Goal: Task Accomplishment & Management: Use online tool/utility

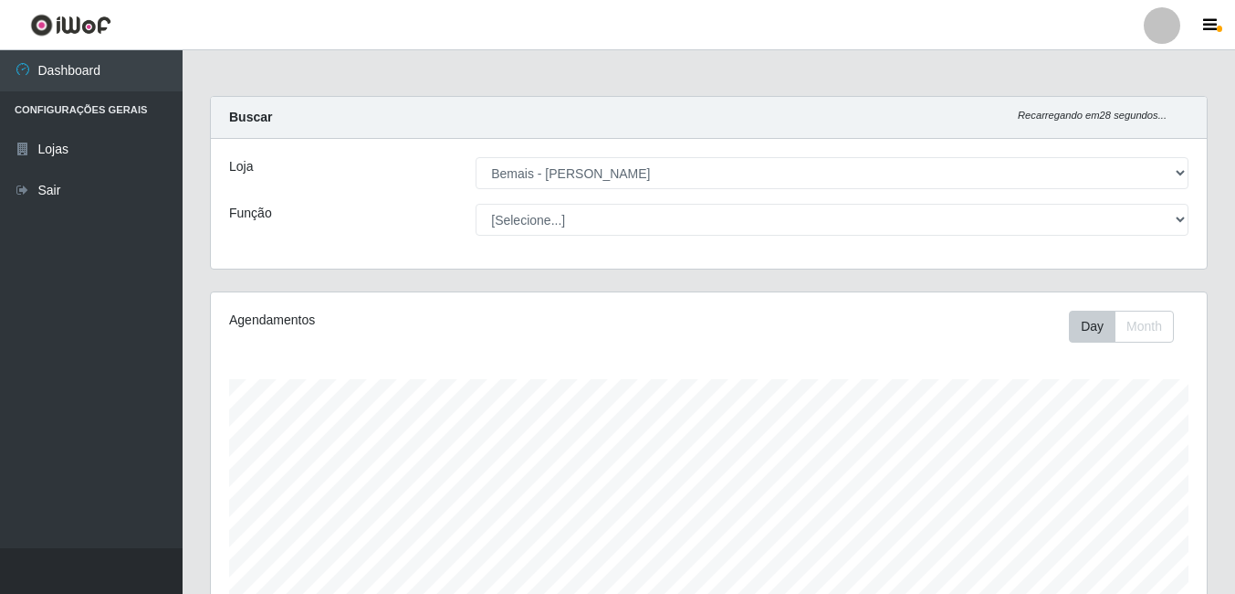
select select "230"
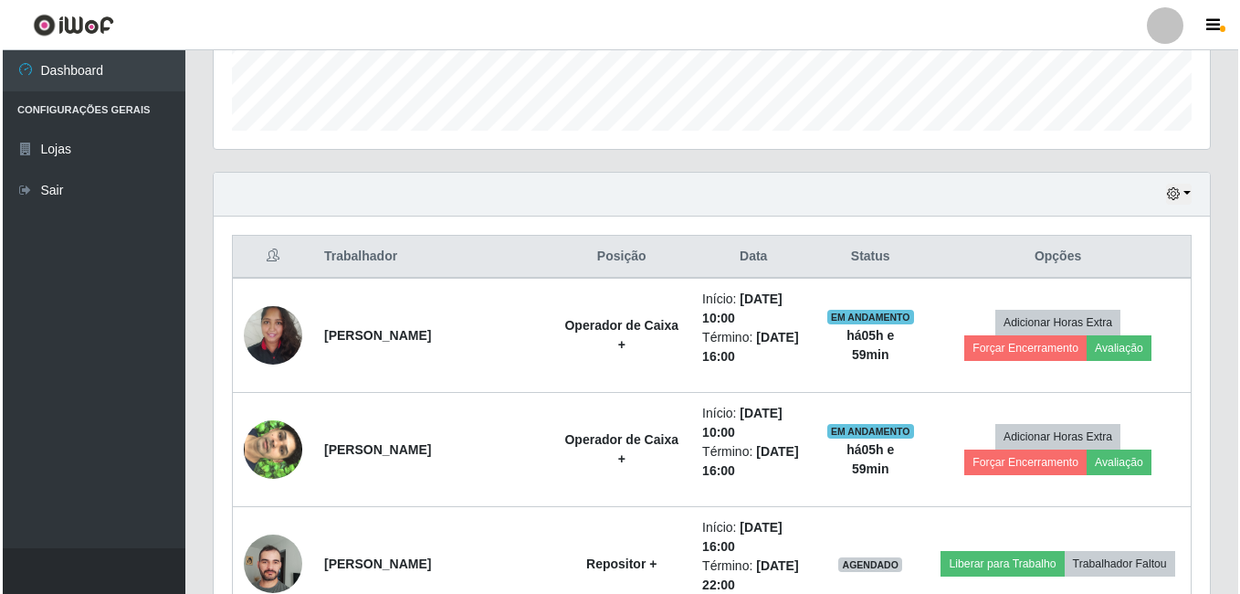
scroll to position [379, 996]
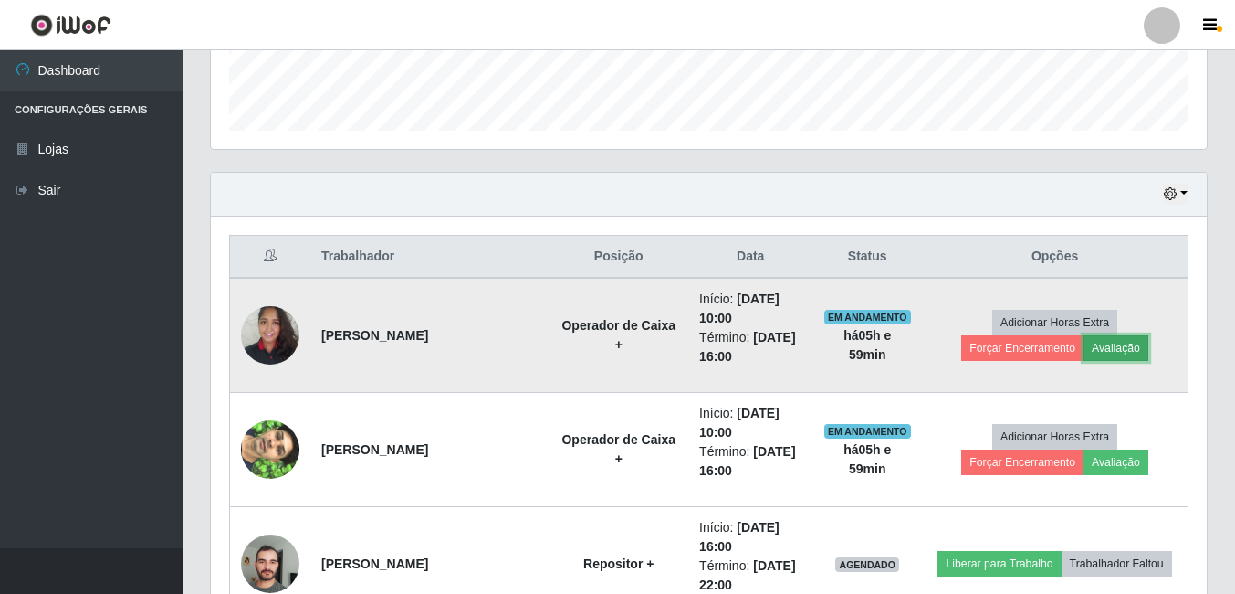
click at [1108, 352] on button "Avaliação" at bounding box center [1116, 348] width 65 height 26
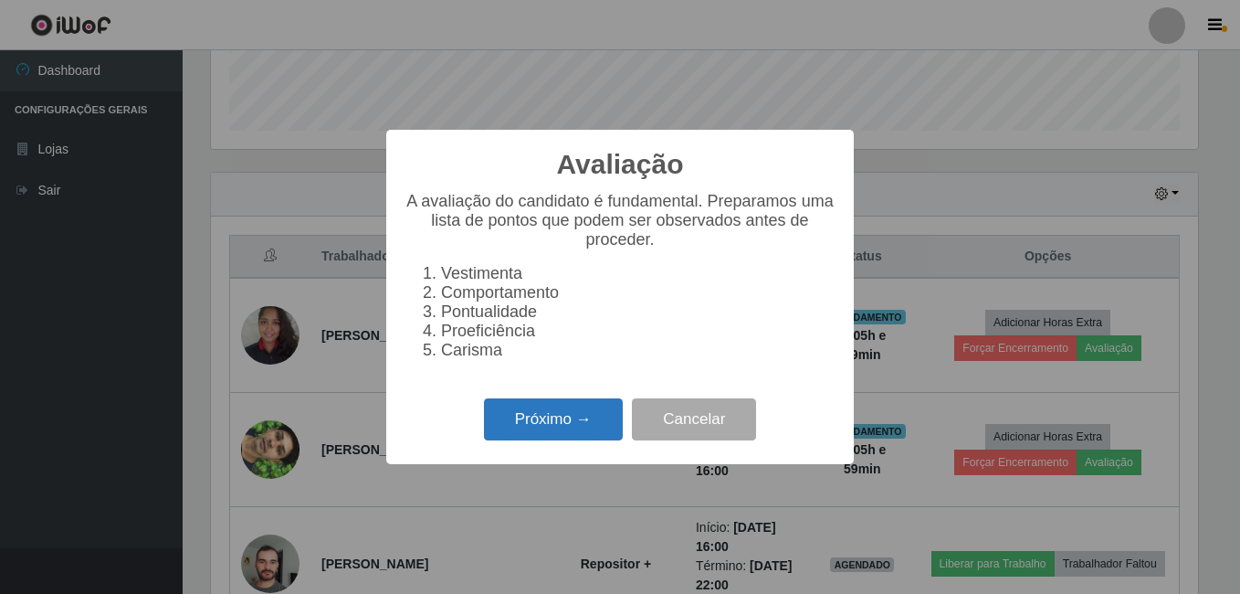
click at [573, 424] on button "Próximo →" at bounding box center [553, 419] width 139 height 43
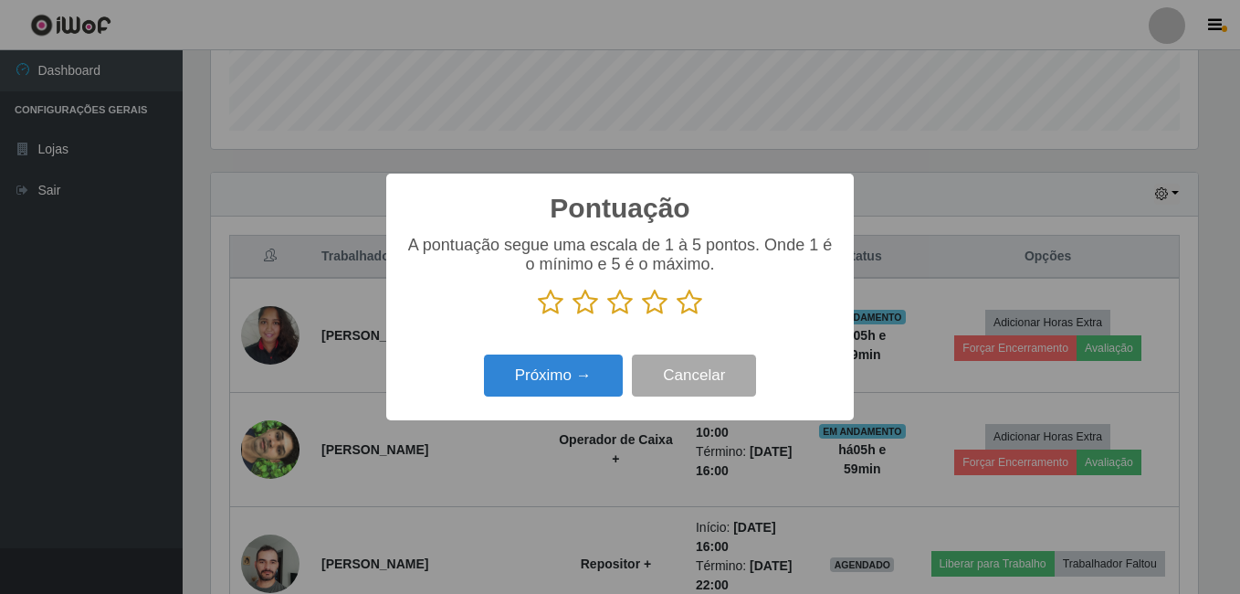
click at [692, 308] on icon at bounding box center [690, 302] width 26 height 27
click at [677, 316] on input "radio" at bounding box center [677, 316] width 0 height 0
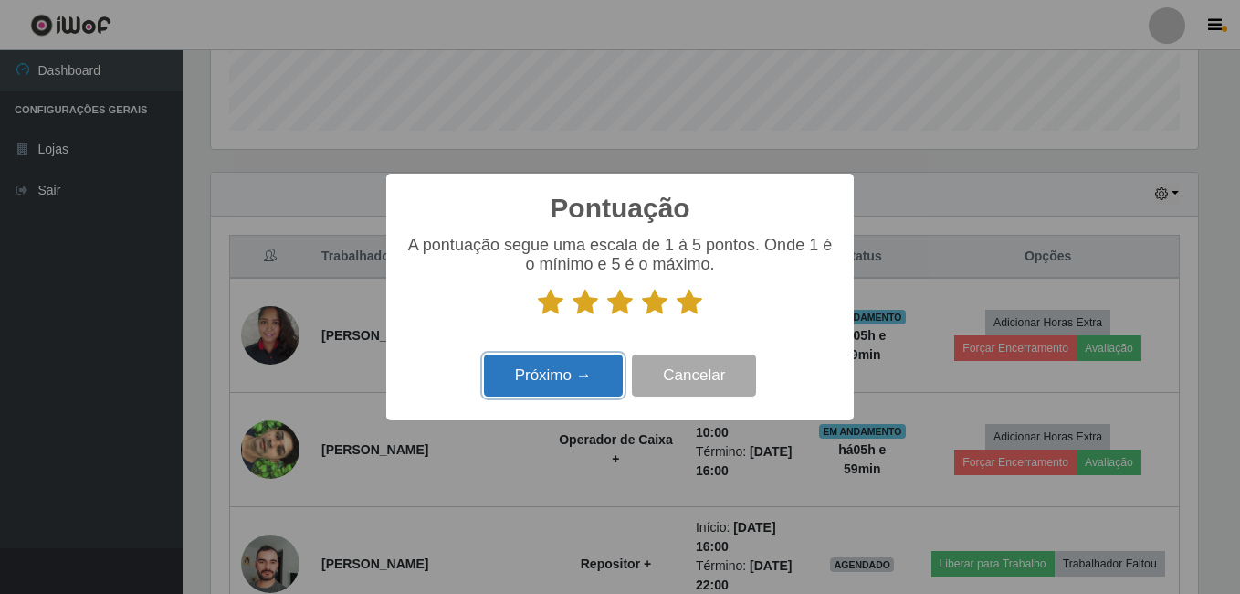
click at [560, 369] on button "Próximo →" at bounding box center [553, 375] width 139 height 43
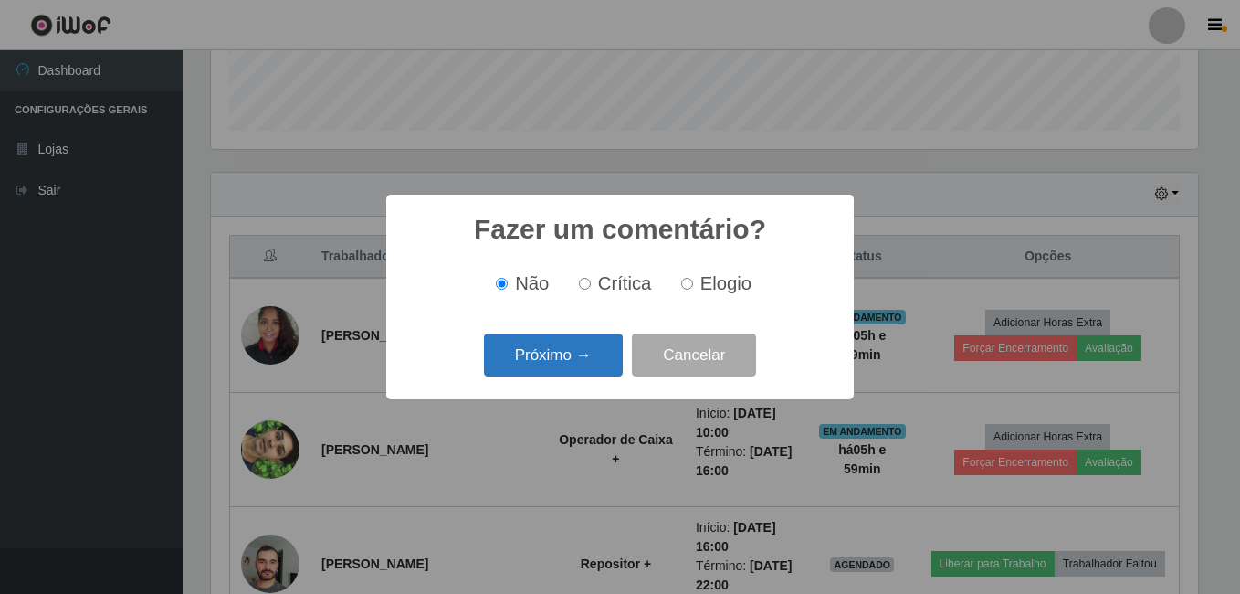
click at [560, 370] on button "Próximo →" at bounding box center [553, 354] width 139 height 43
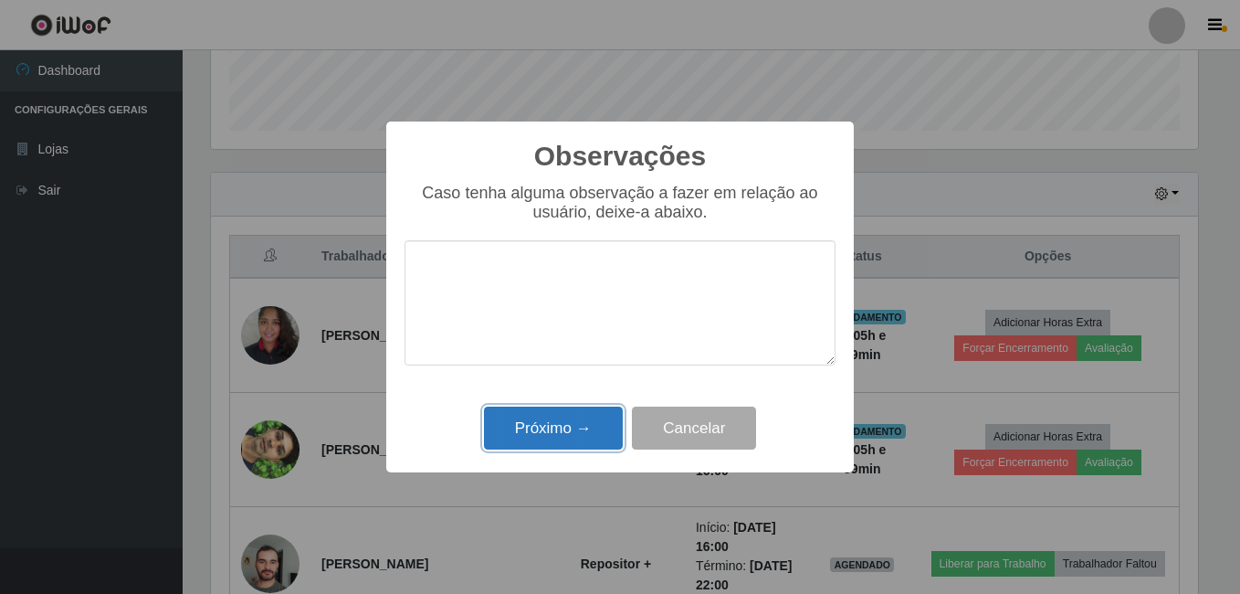
click at [555, 421] on button "Próximo →" at bounding box center [553, 427] width 139 height 43
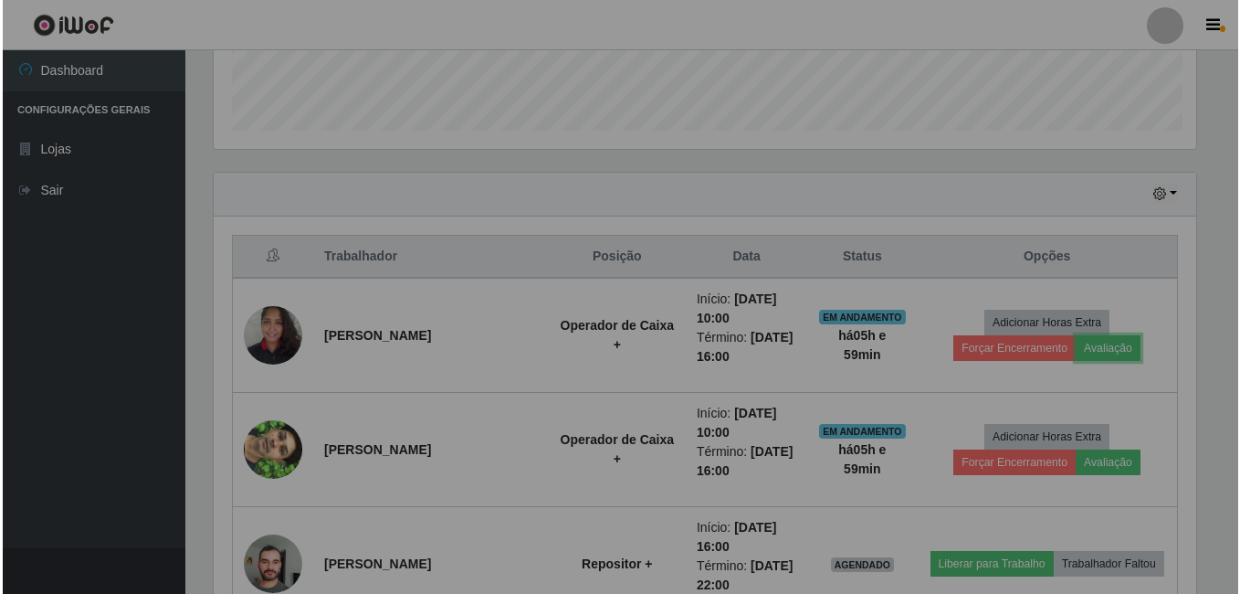
scroll to position [379, 996]
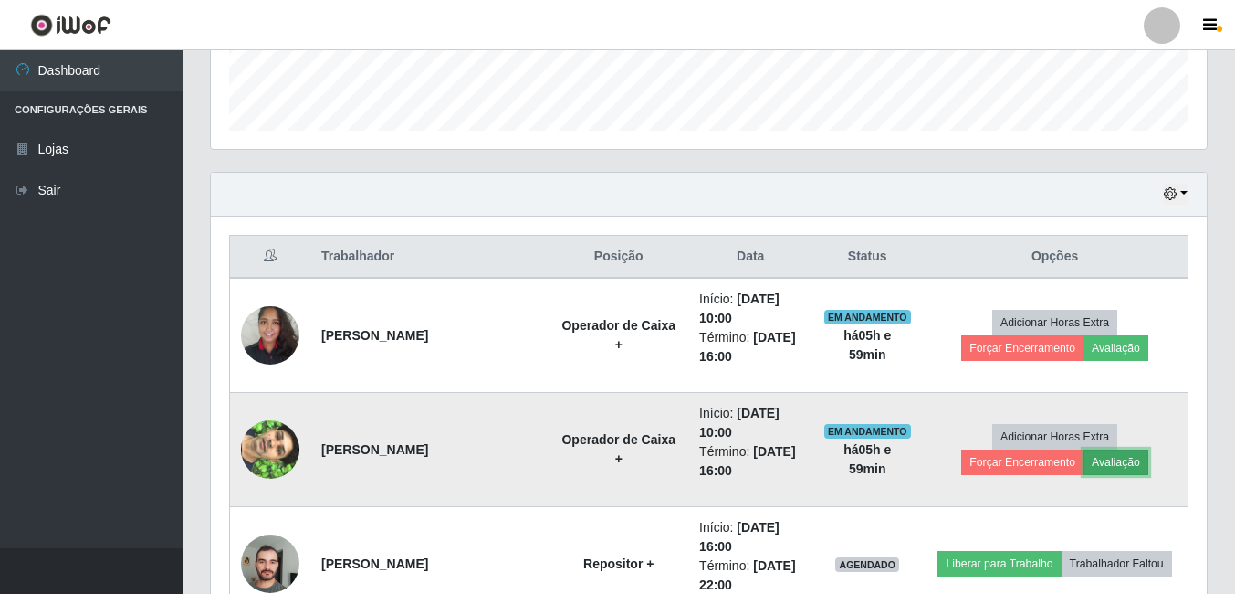
click at [1109, 465] on button "Avaliação" at bounding box center [1116, 462] width 65 height 26
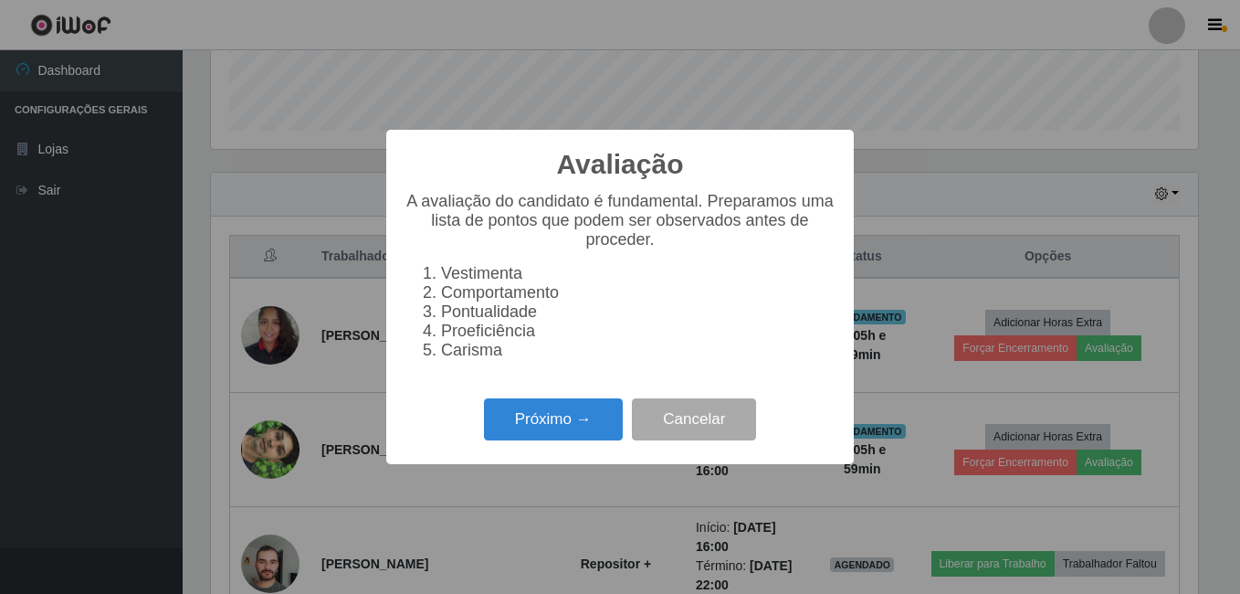
scroll to position [379, 987]
click at [554, 422] on button "Próximo →" at bounding box center [553, 419] width 139 height 43
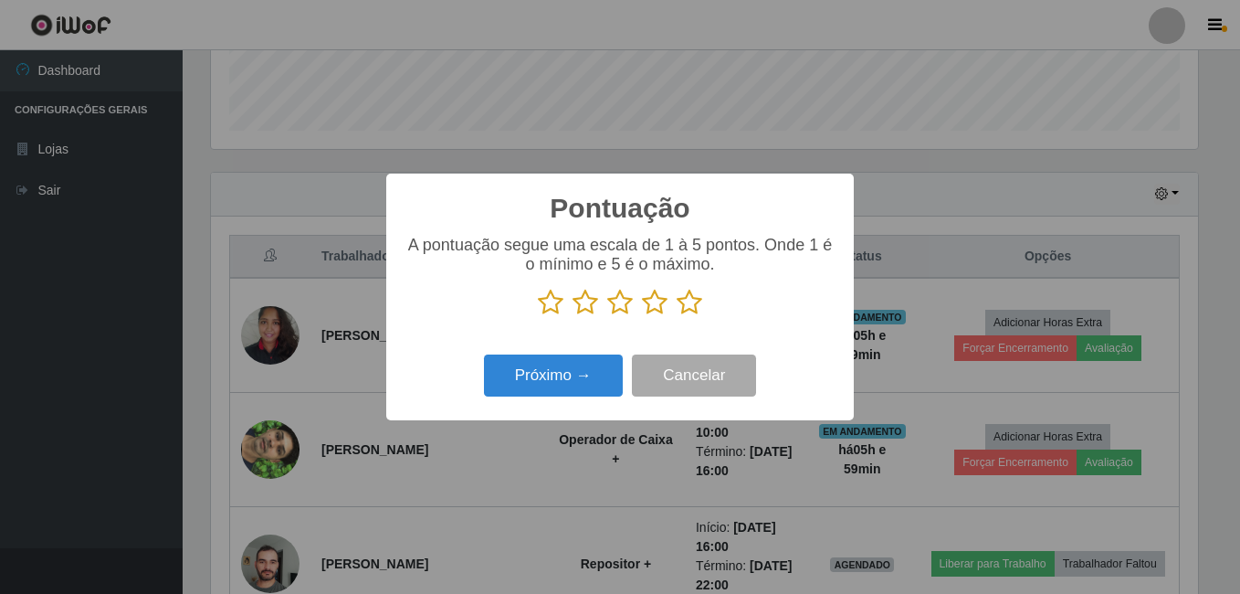
scroll to position [912761, 912153]
click at [688, 301] on icon at bounding box center [690, 302] width 26 height 27
click at [677, 316] on input "radio" at bounding box center [677, 316] width 0 height 0
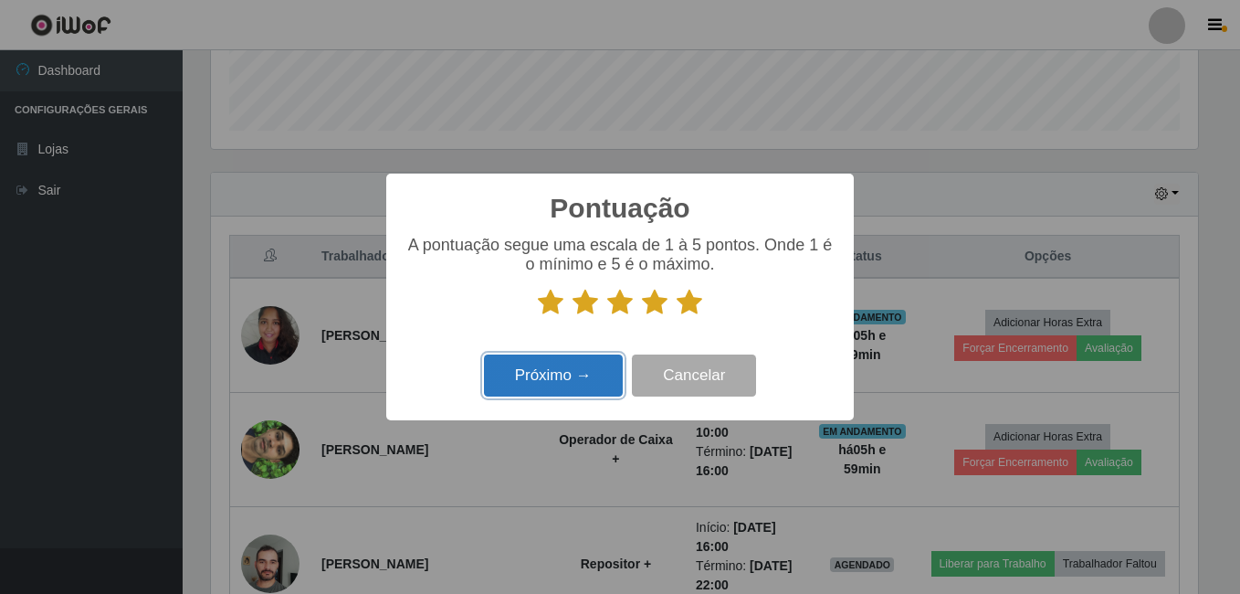
click at [577, 378] on button "Próximo →" at bounding box center [553, 375] width 139 height 43
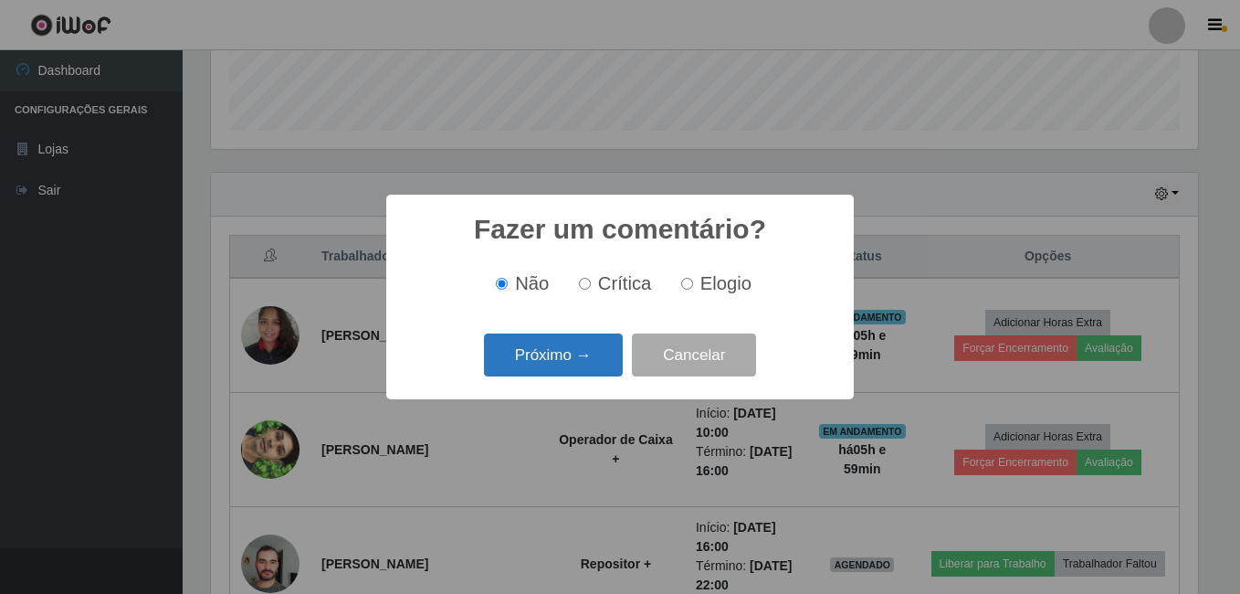
click at [594, 367] on button "Próximo →" at bounding box center [553, 354] width 139 height 43
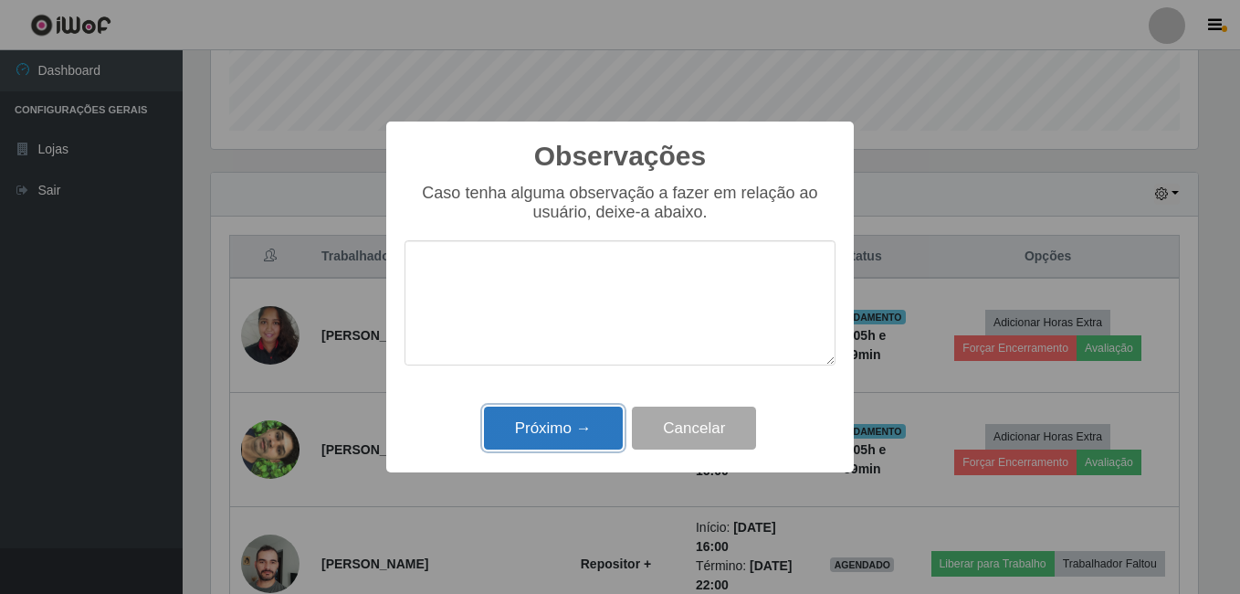
click at [555, 433] on button "Próximo →" at bounding box center [553, 427] width 139 height 43
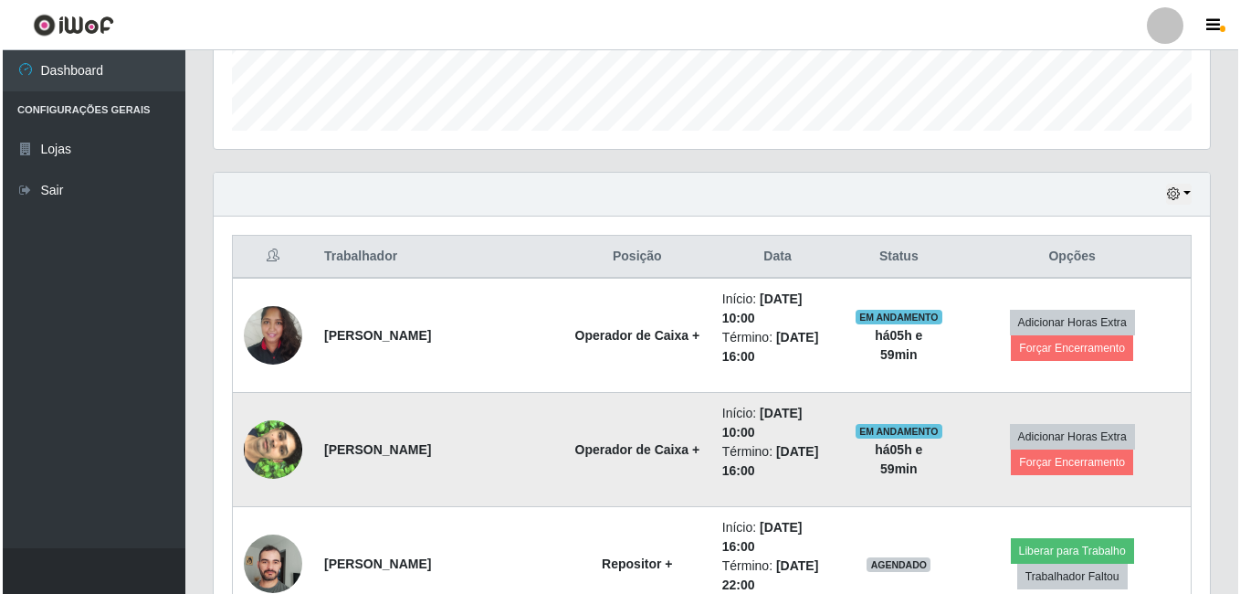
scroll to position [614, 0]
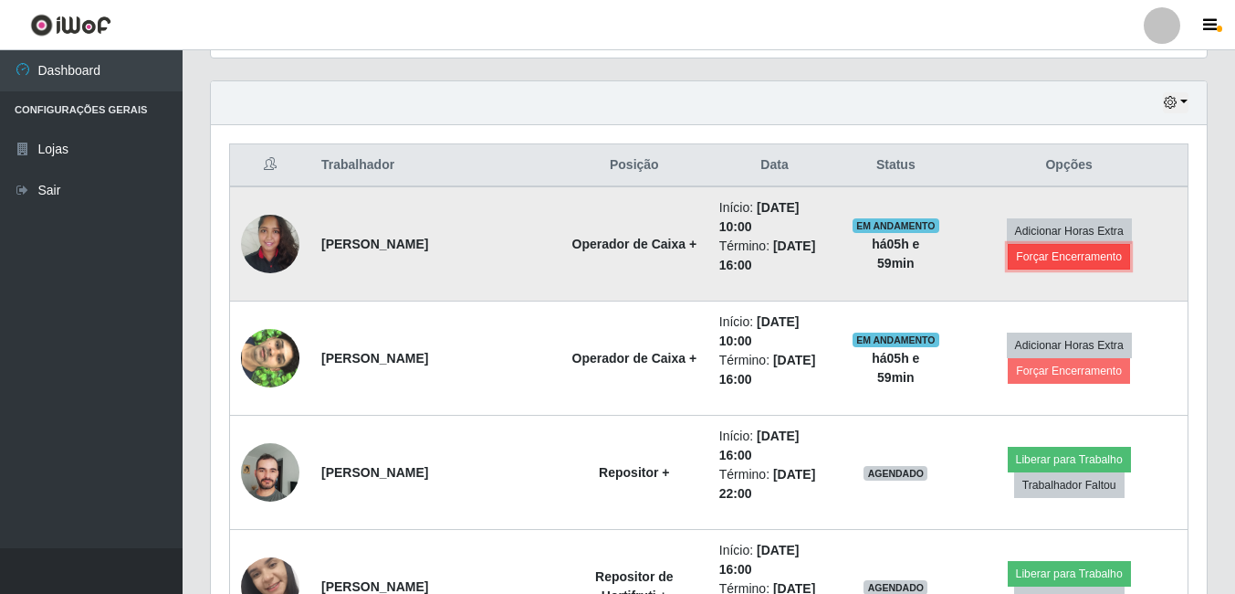
click at [1078, 260] on button "Forçar Encerramento" at bounding box center [1069, 257] width 122 height 26
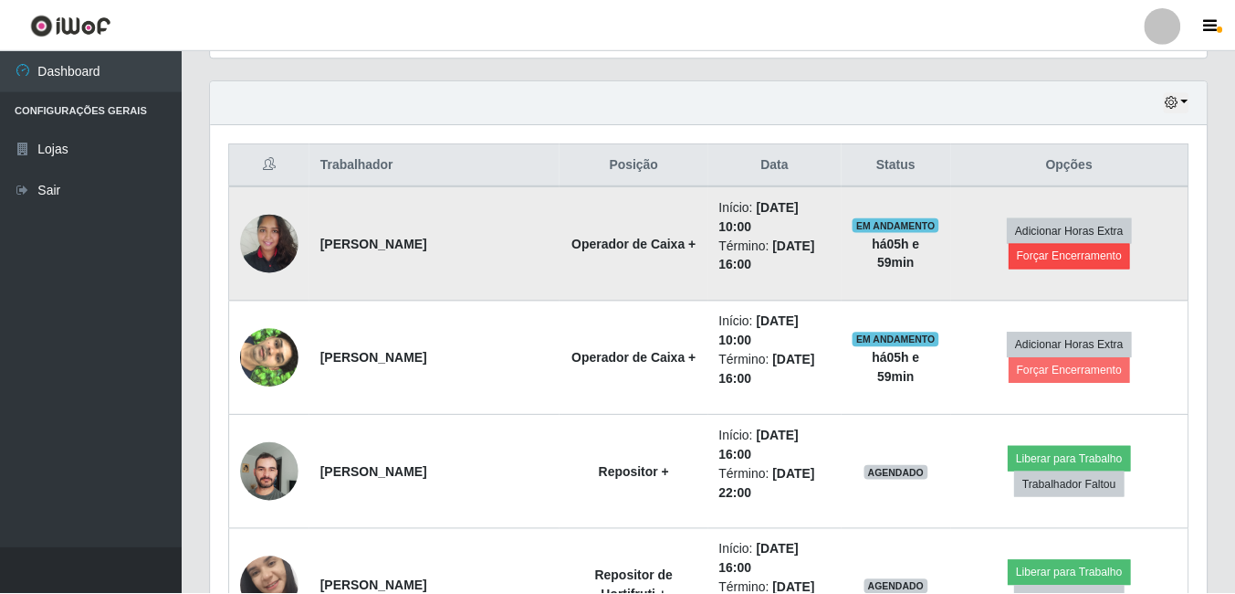
scroll to position [379, 987]
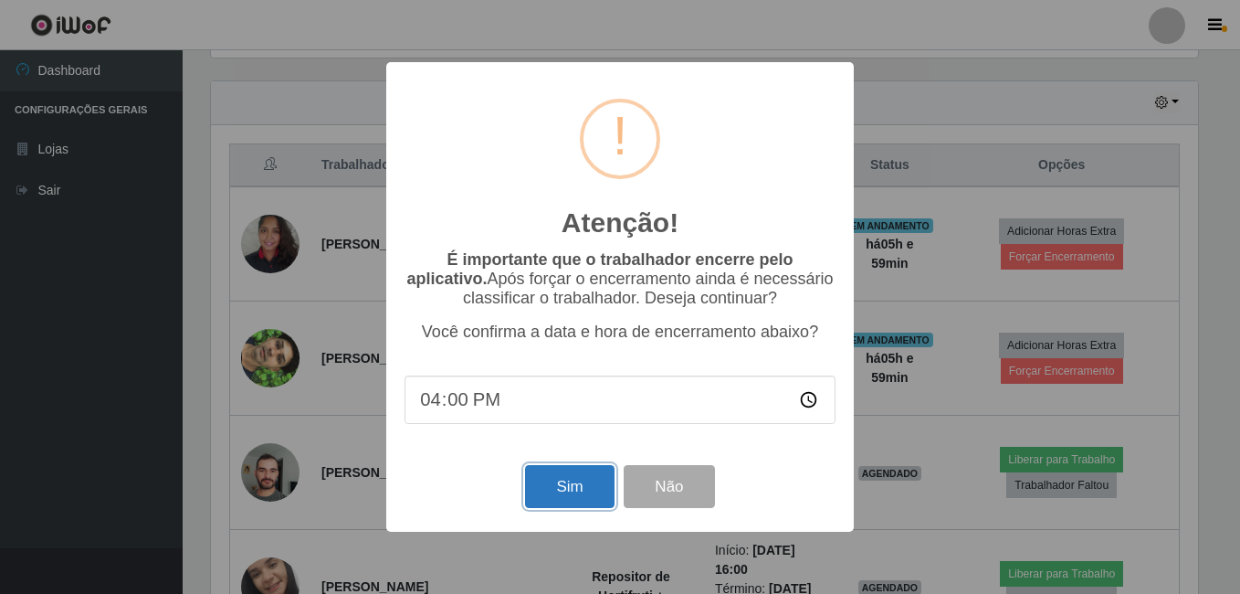
click at [570, 477] on button "Sim" at bounding box center [569, 486] width 89 height 43
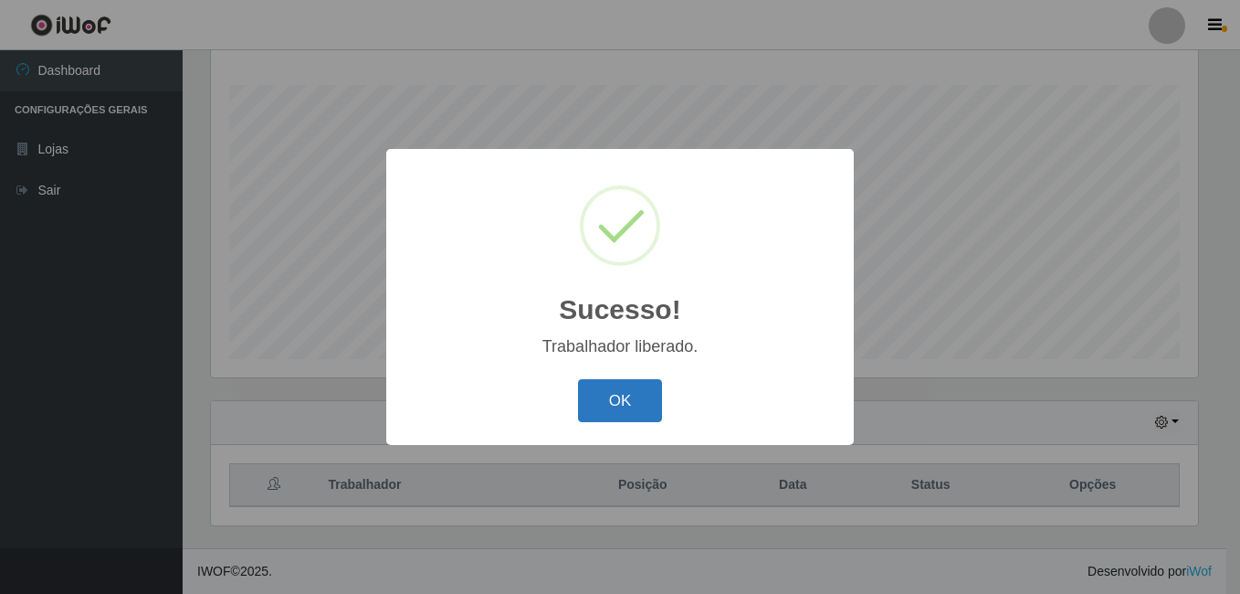
click at [615, 412] on button "OK" at bounding box center [620, 400] width 85 height 43
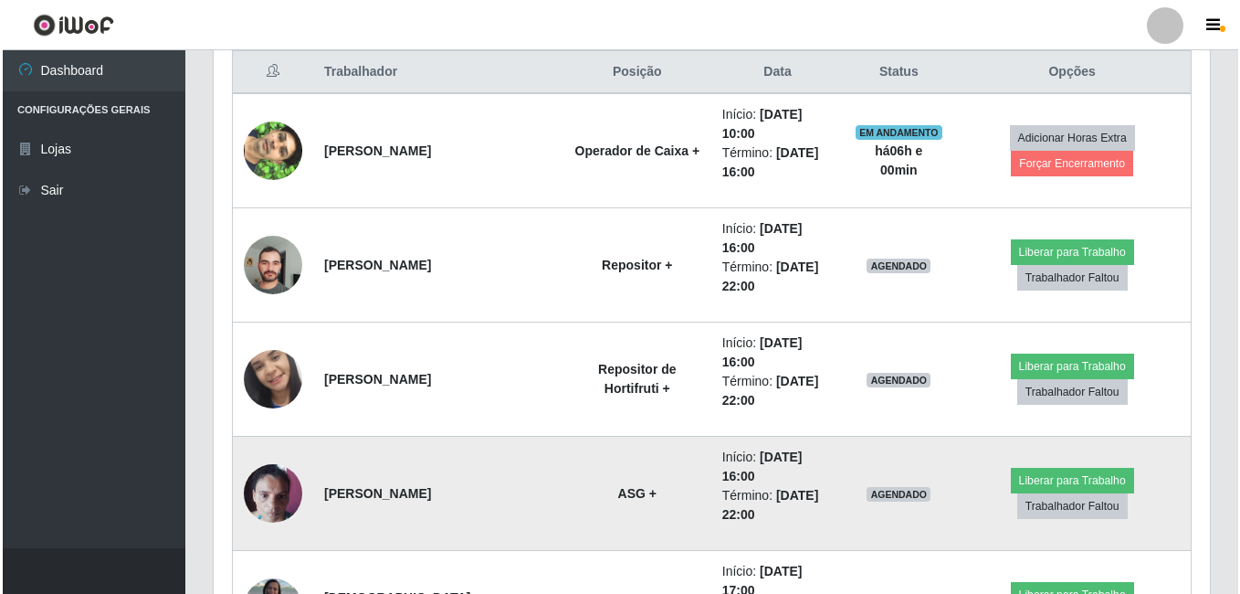
scroll to position [751, 0]
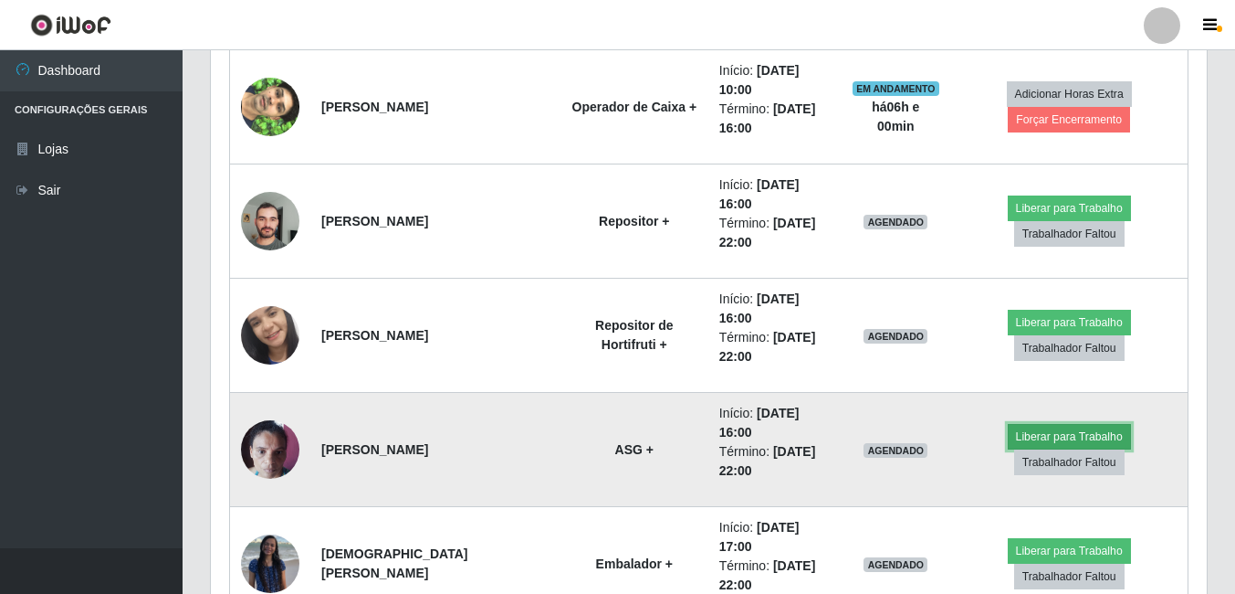
click at [1044, 430] on button "Liberar para Trabalho" at bounding box center [1069, 437] width 123 height 26
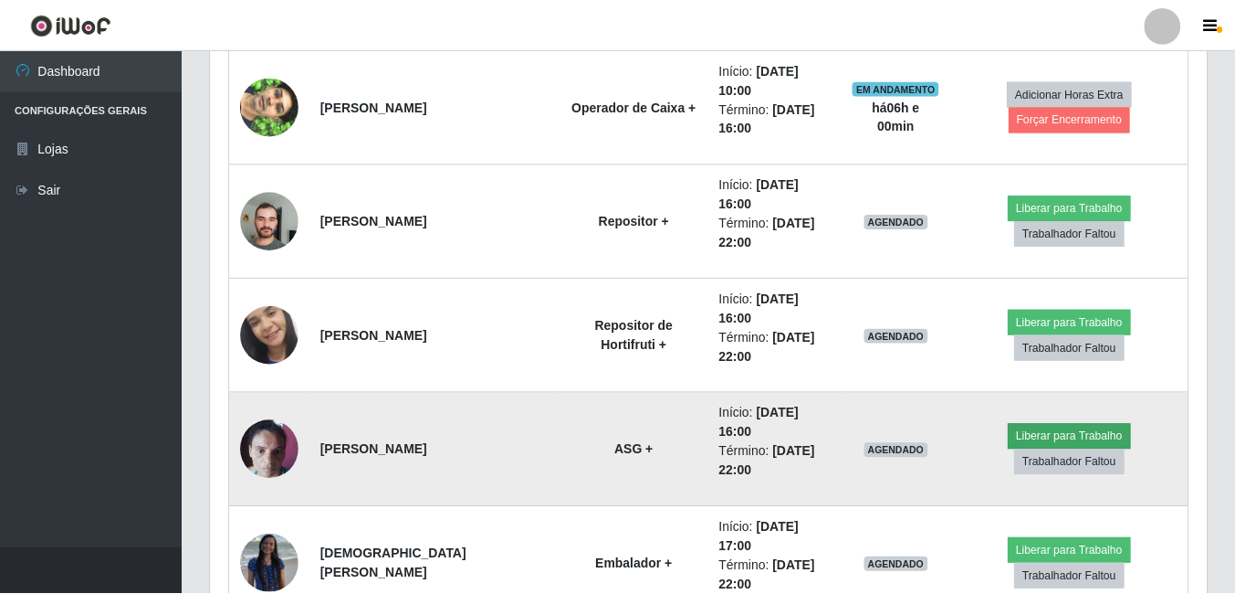
scroll to position [379, 987]
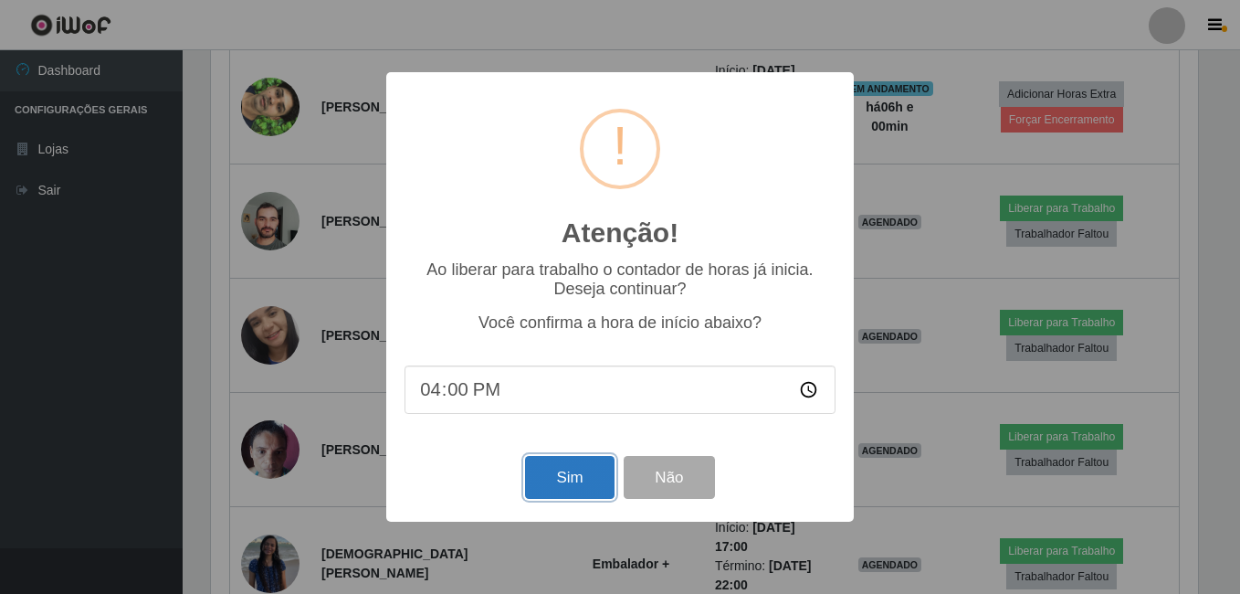
click at [565, 485] on button "Sim" at bounding box center [569, 477] width 89 height 43
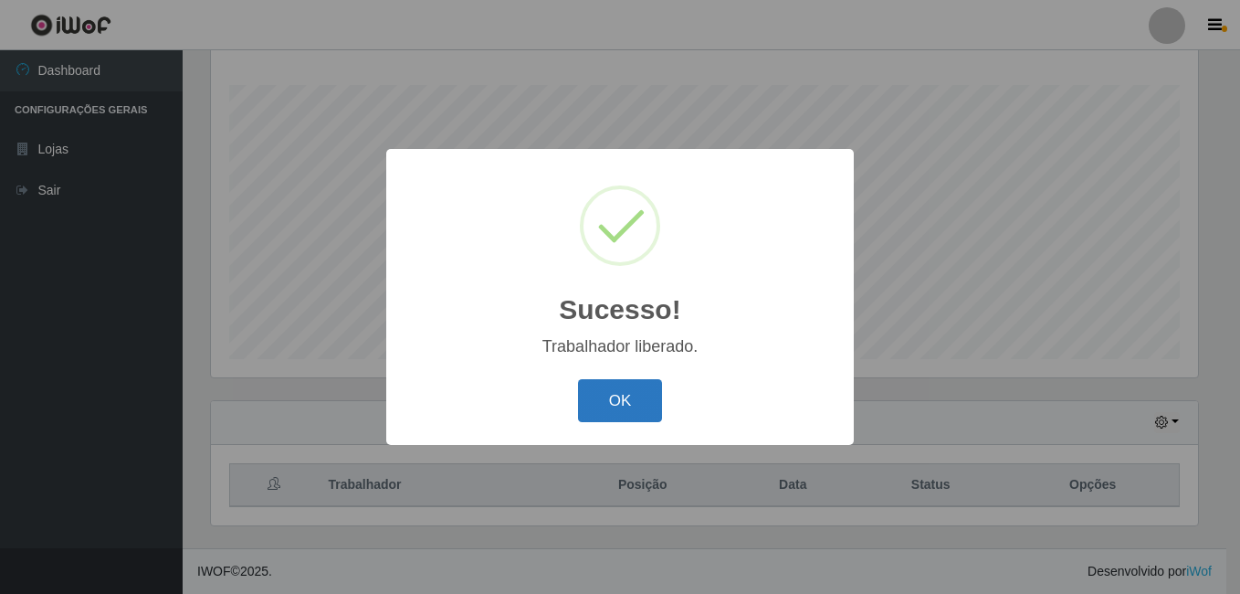
click at [620, 413] on button "OK" at bounding box center [620, 400] width 85 height 43
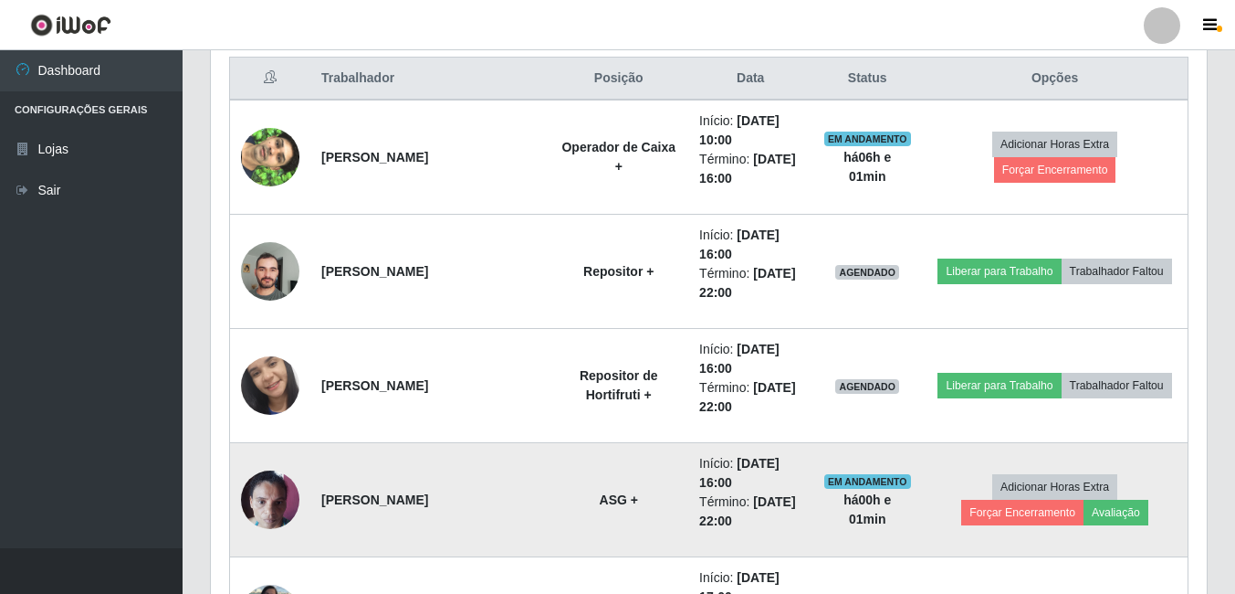
scroll to position [659, 0]
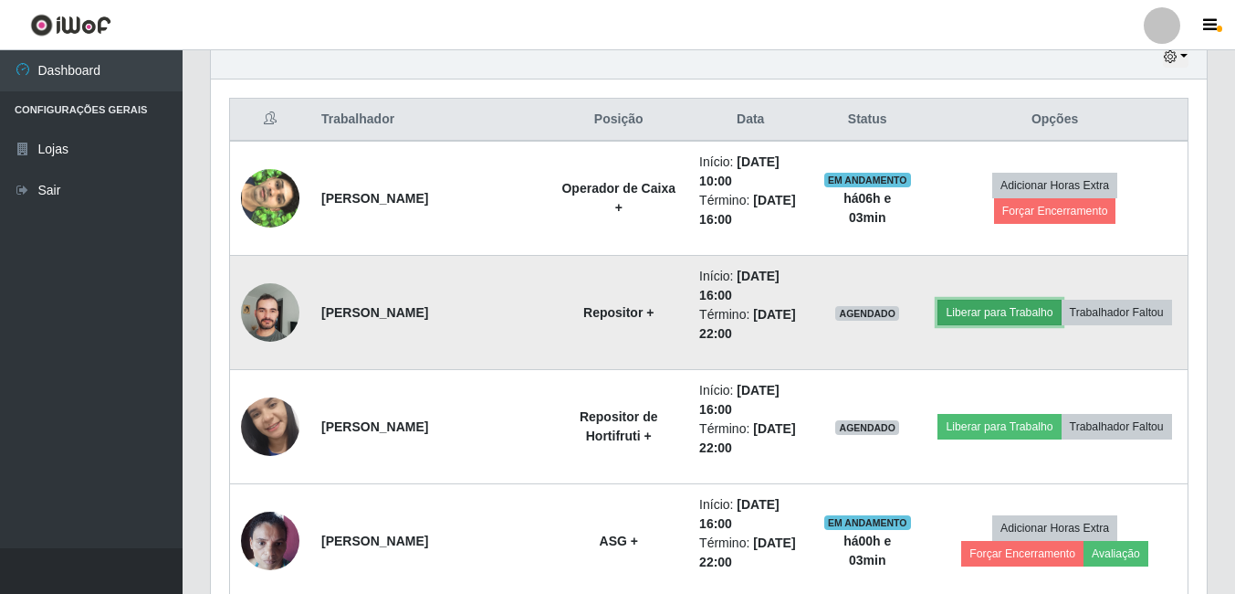
click at [962, 320] on button "Liberar para Trabalho" at bounding box center [999, 313] width 123 height 26
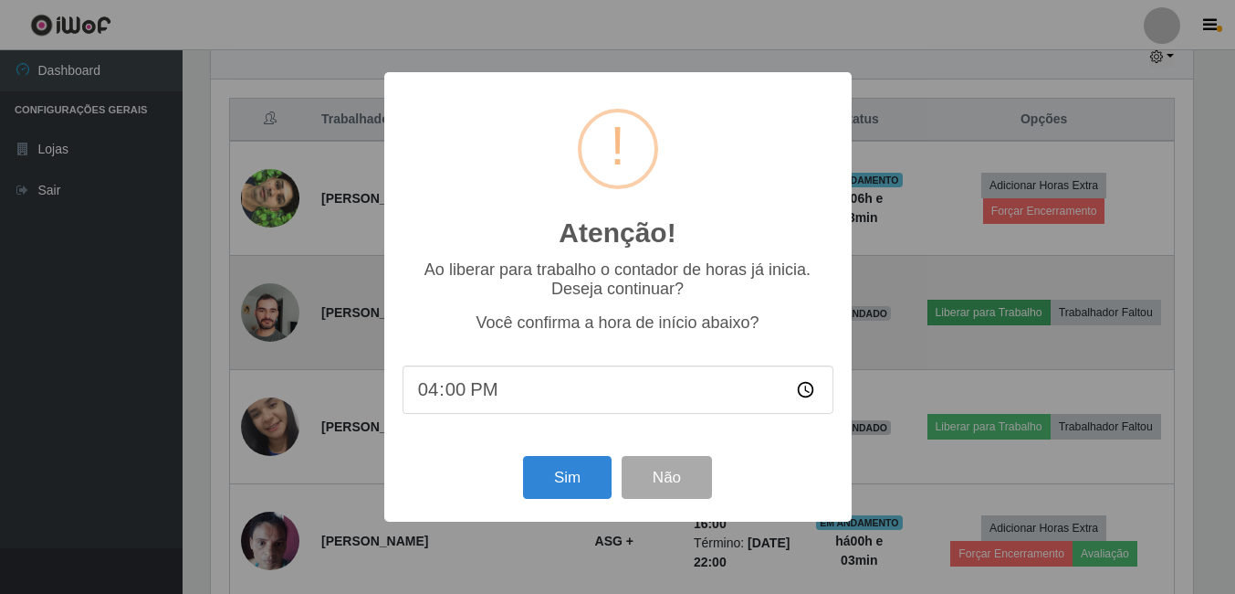
scroll to position [379, 987]
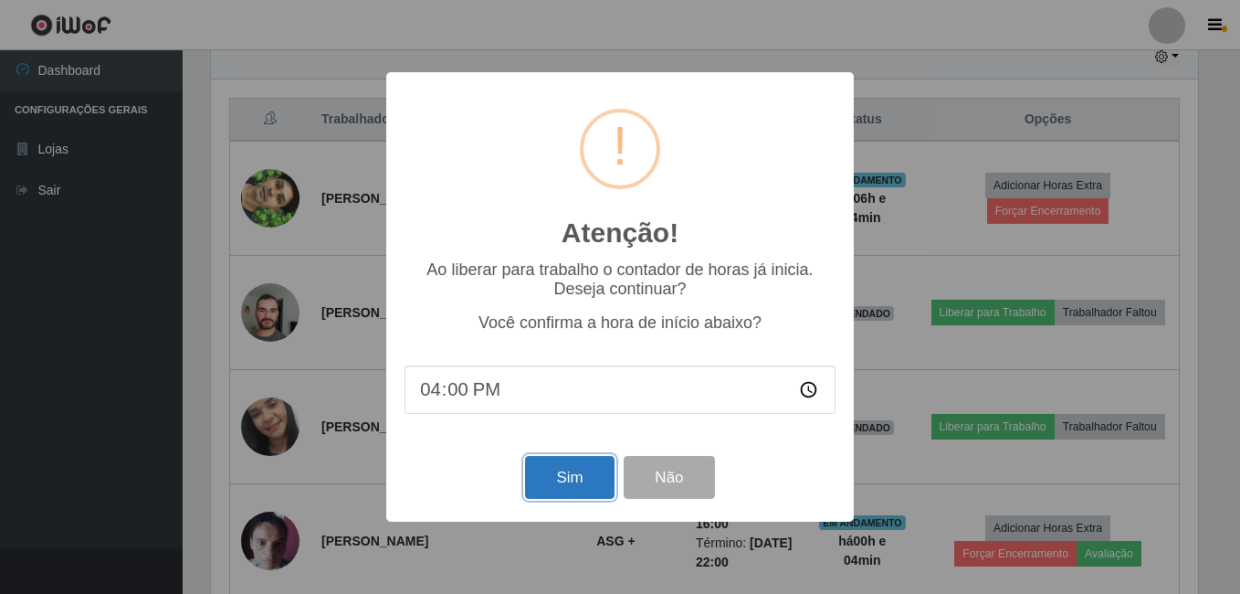
click at [564, 483] on button "Sim" at bounding box center [569, 477] width 89 height 43
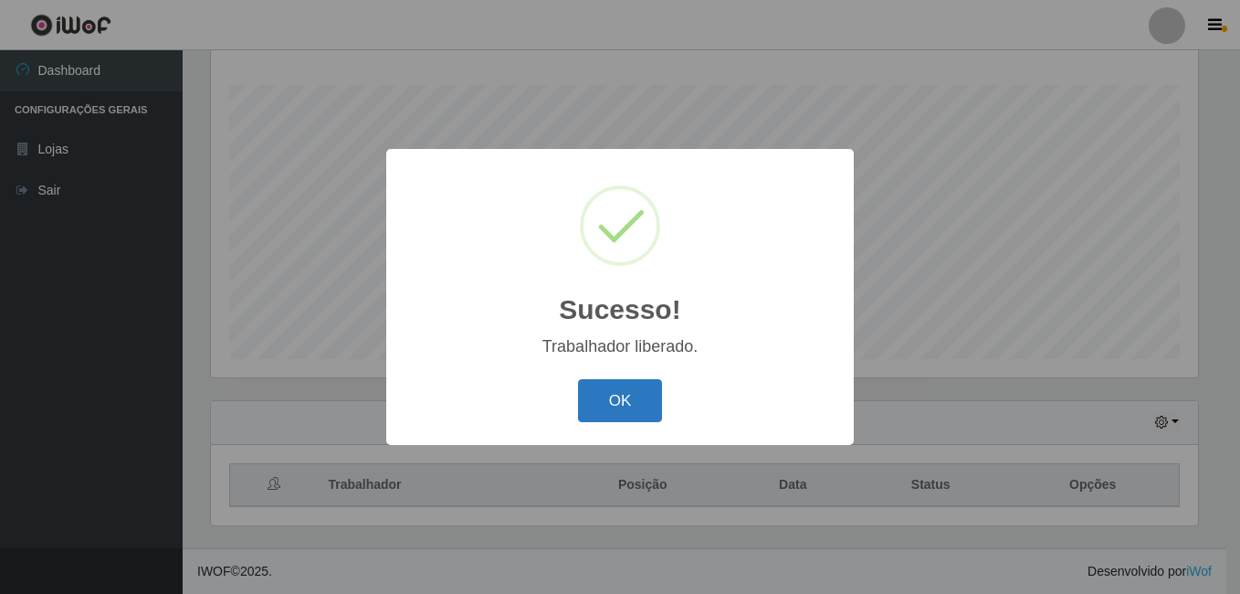
click at [608, 406] on button "OK" at bounding box center [620, 400] width 85 height 43
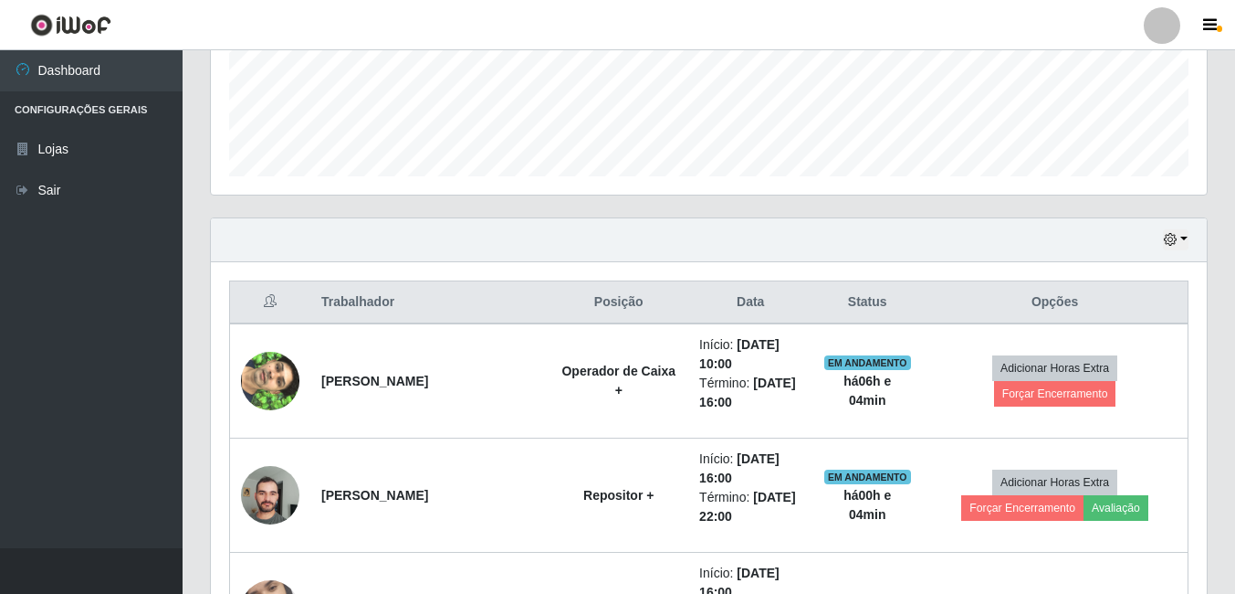
scroll to position [659, 0]
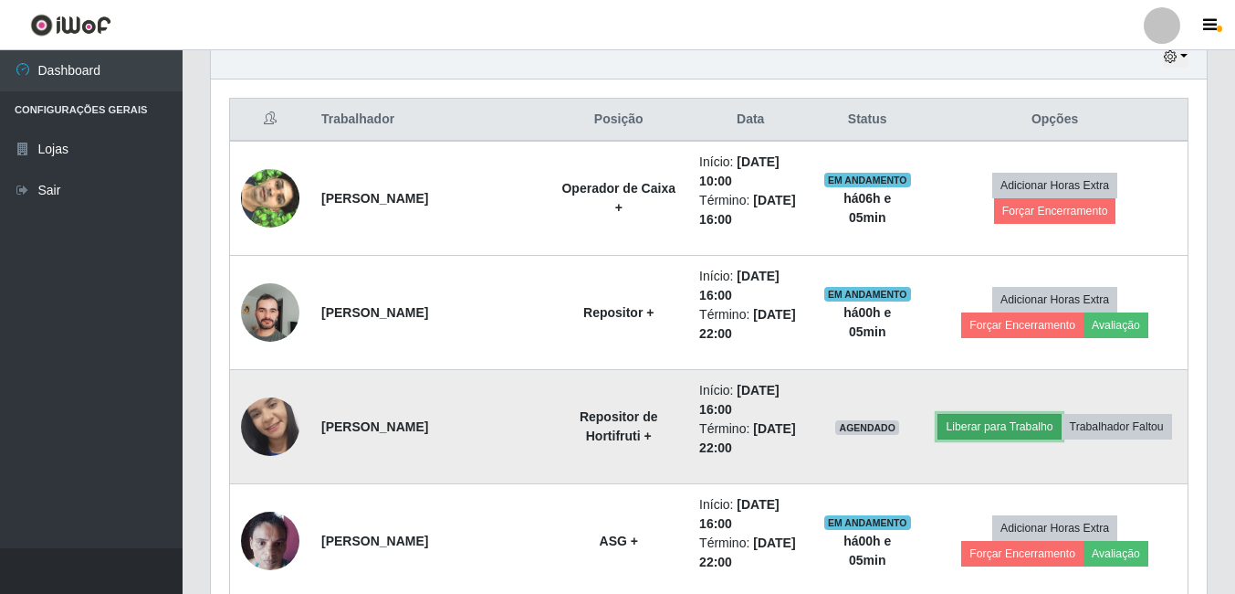
click at [965, 426] on button "Liberar para Trabalho" at bounding box center [999, 427] width 123 height 26
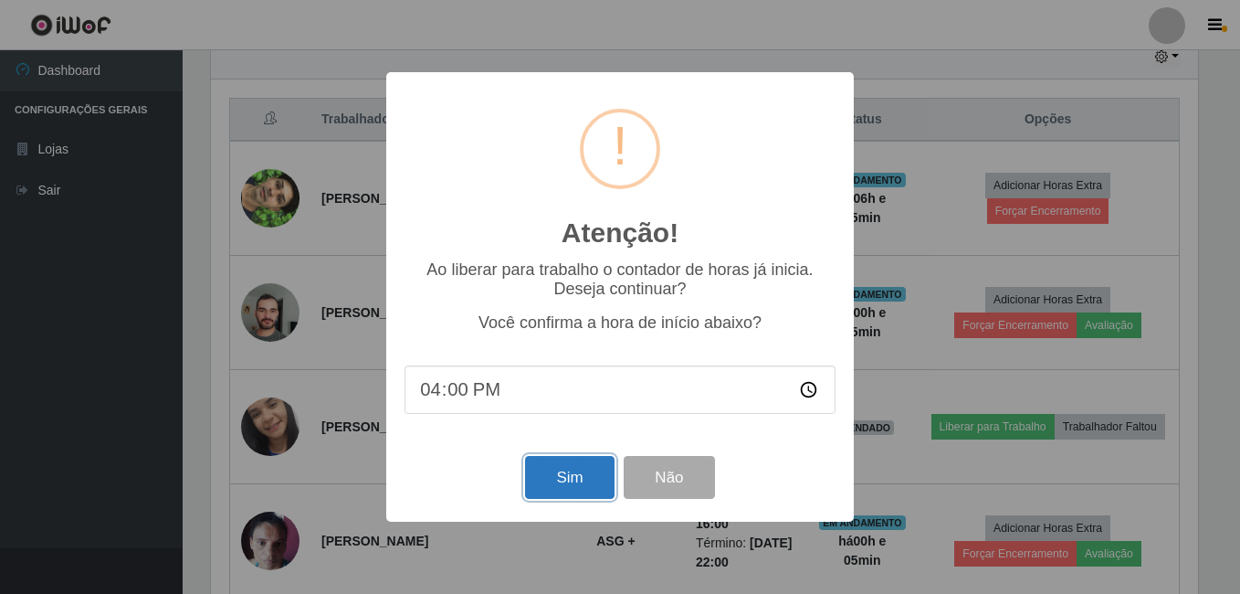
click at [577, 469] on button "Sim" at bounding box center [569, 477] width 89 height 43
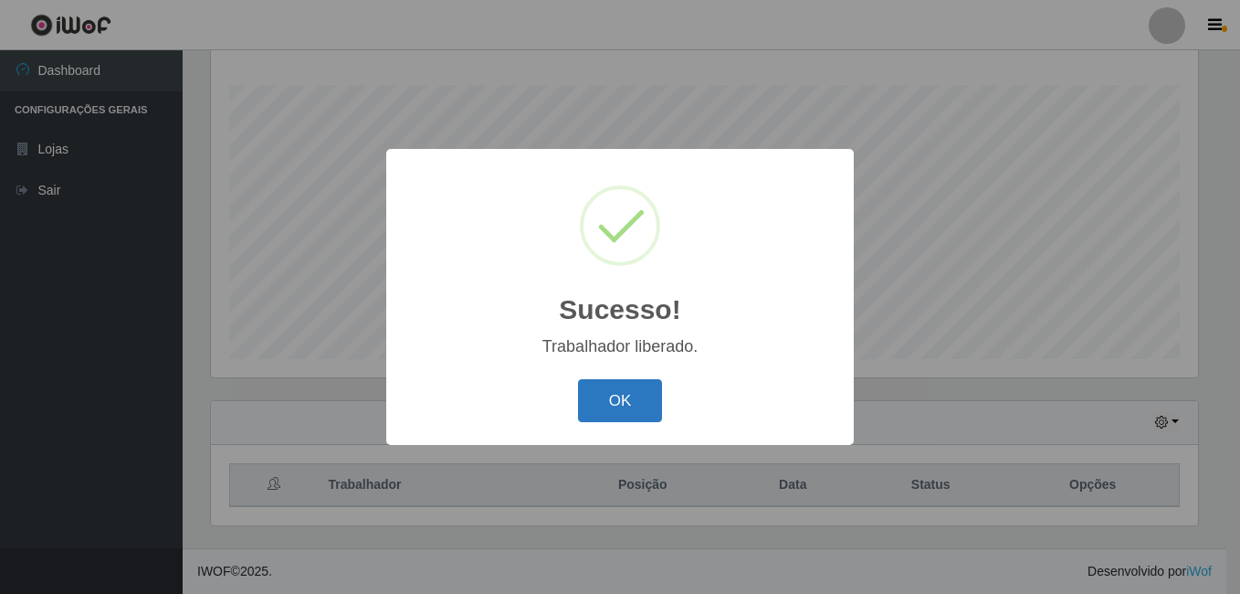
click at [605, 402] on button "OK" at bounding box center [620, 400] width 85 height 43
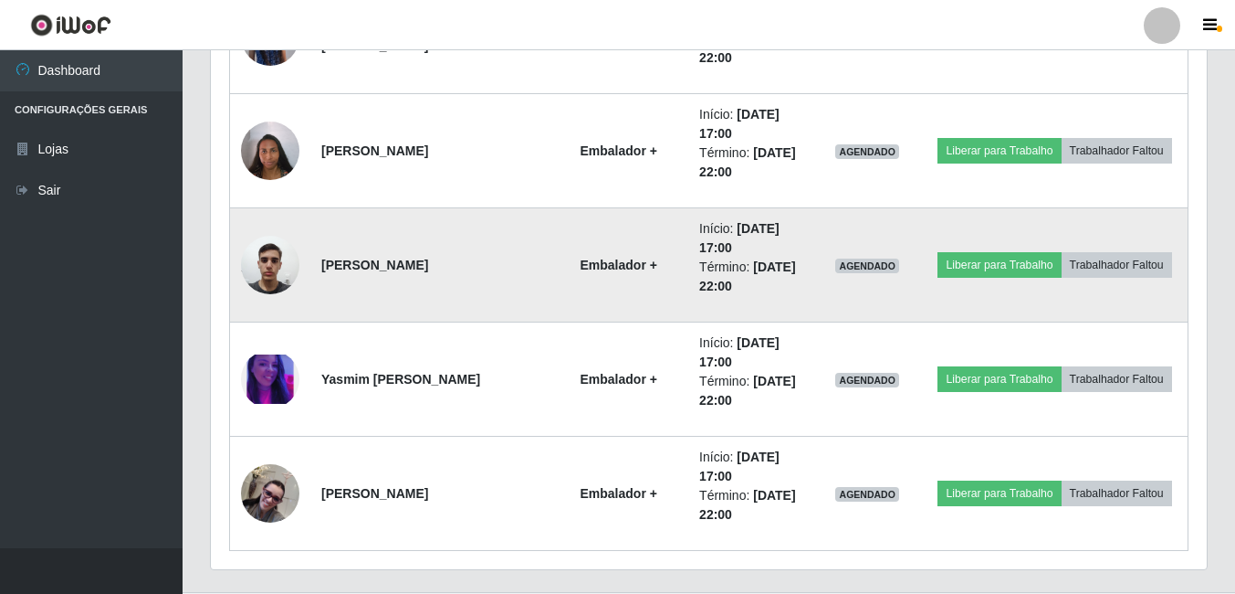
scroll to position [1321, 0]
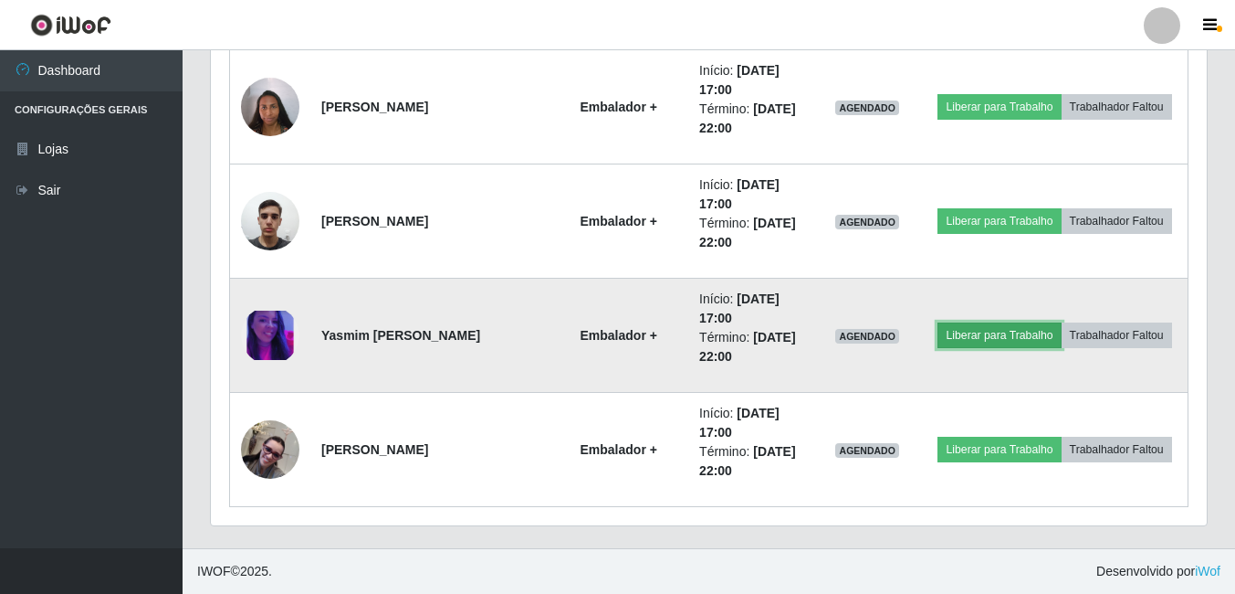
click at [1009, 334] on button "Liberar para Trabalho" at bounding box center [999, 335] width 123 height 26
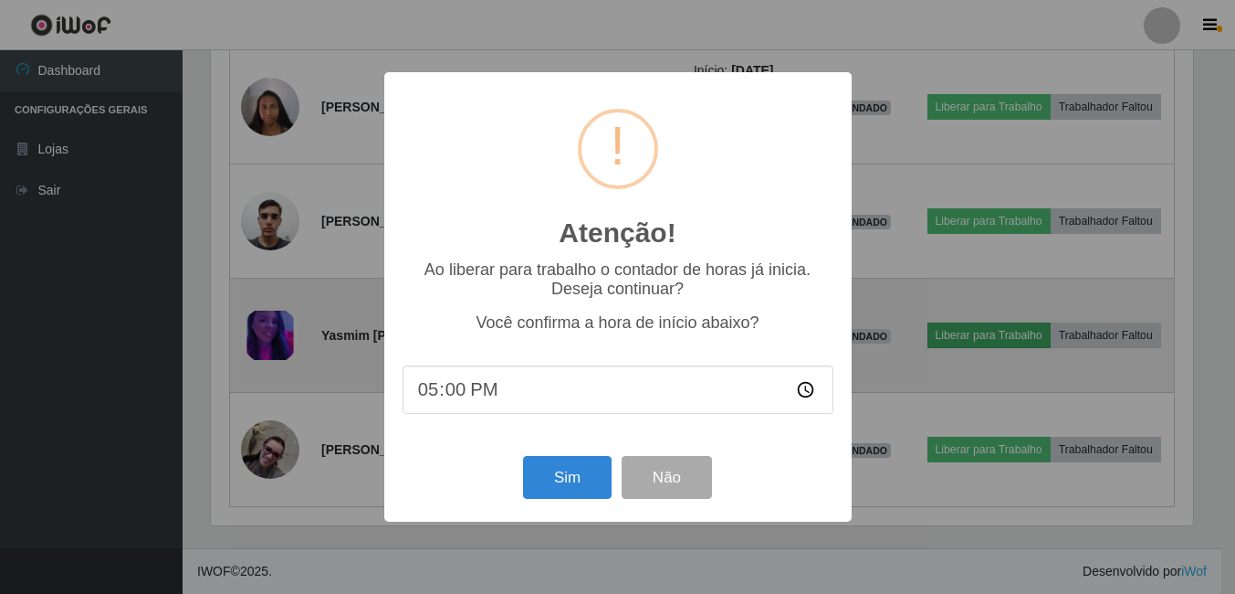
scroll to position [379, 987]
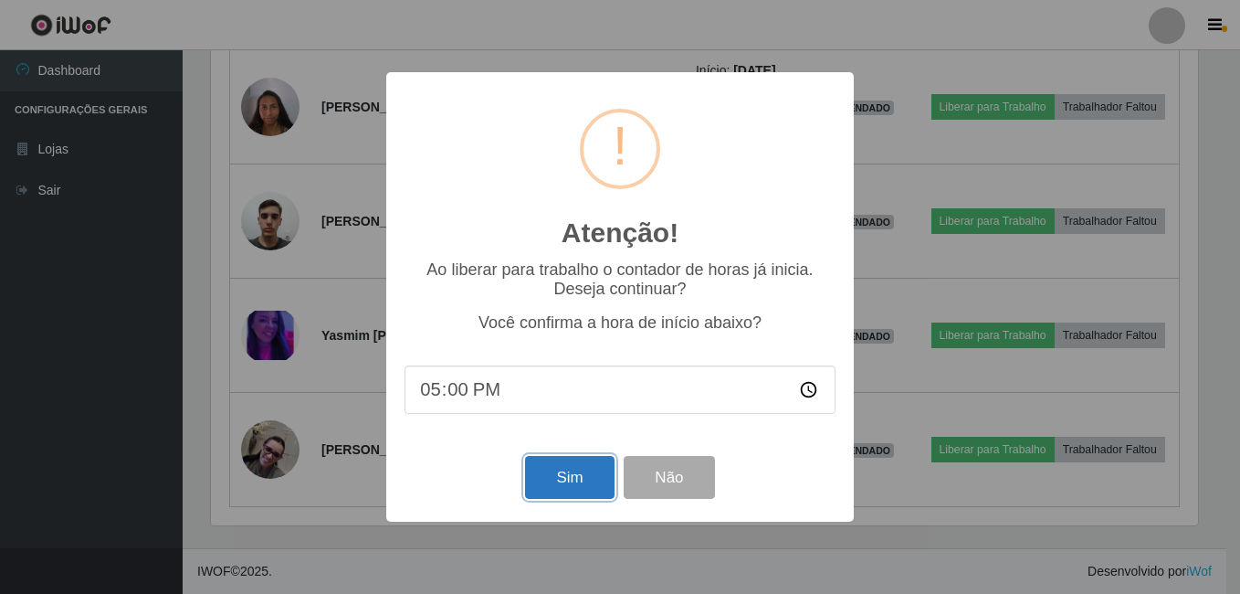
click at [577, 470] on button "Sim" at bounding box center [569, 477] width 89 height 43
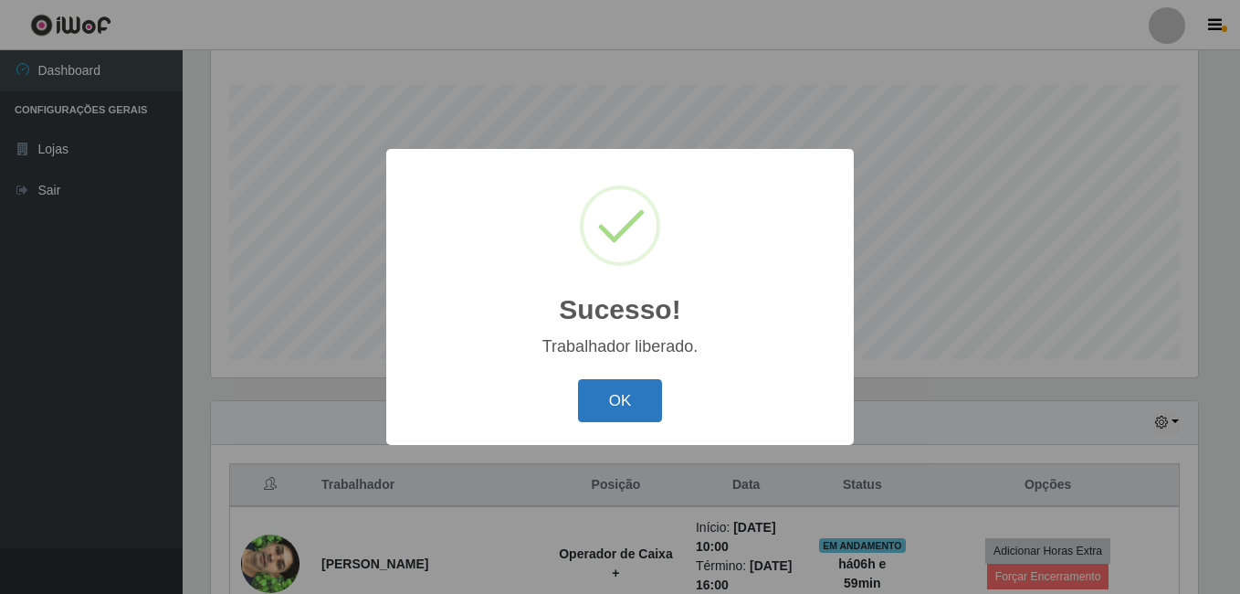
click at [648, 410] on button "OK" at bounding box center [620, 400] width 85 height 43
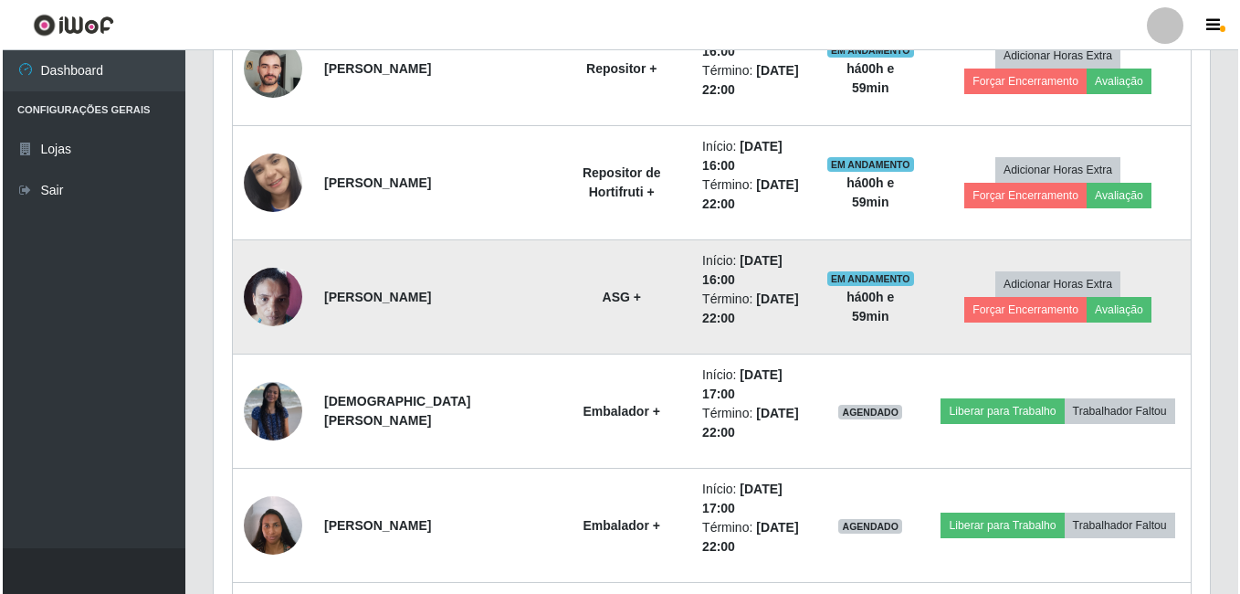
scroll to position [1025, 0]
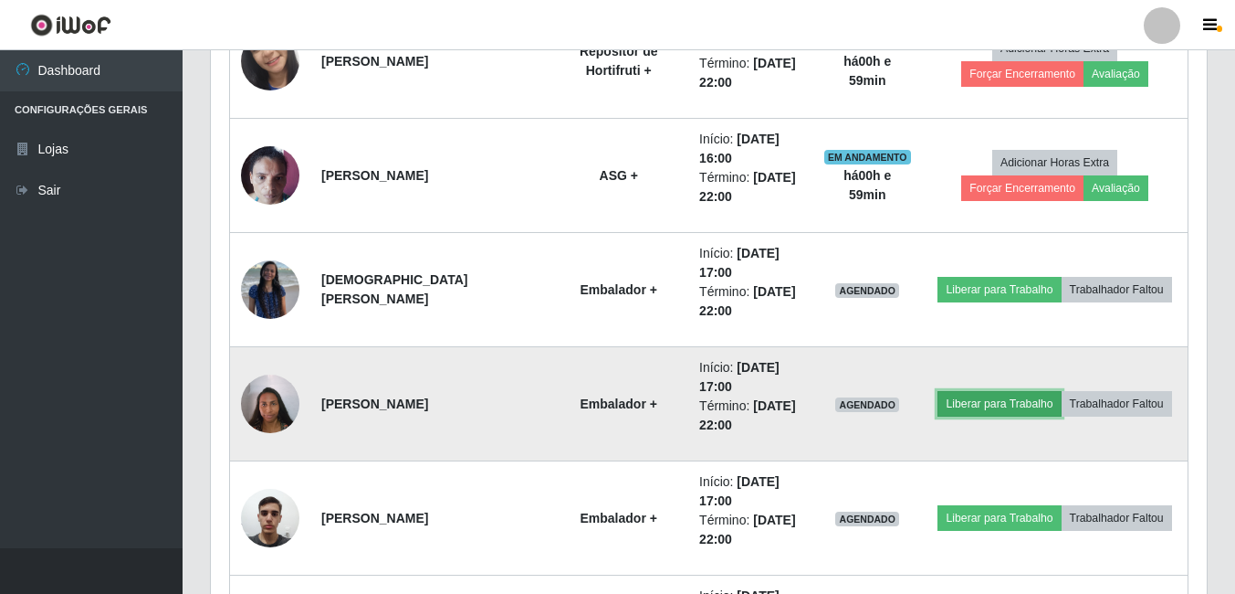
click at [976, 405] on button "Liberar para Trabalho" at bounding box center [999, 404] width 123 height 26
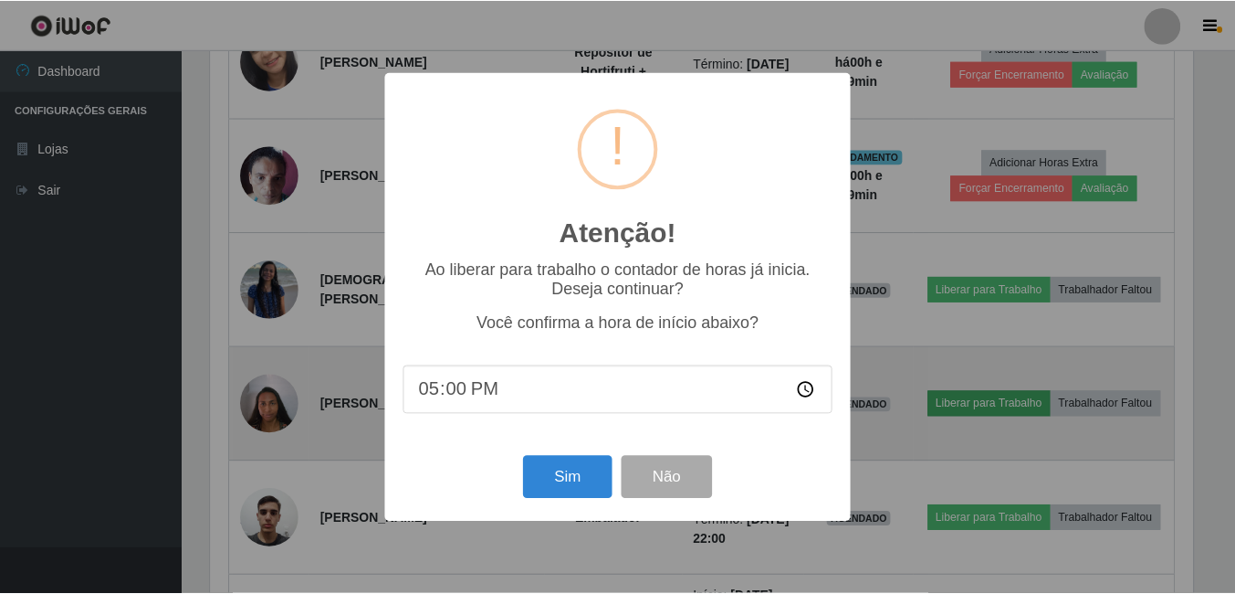
scroll to position [379, 987]
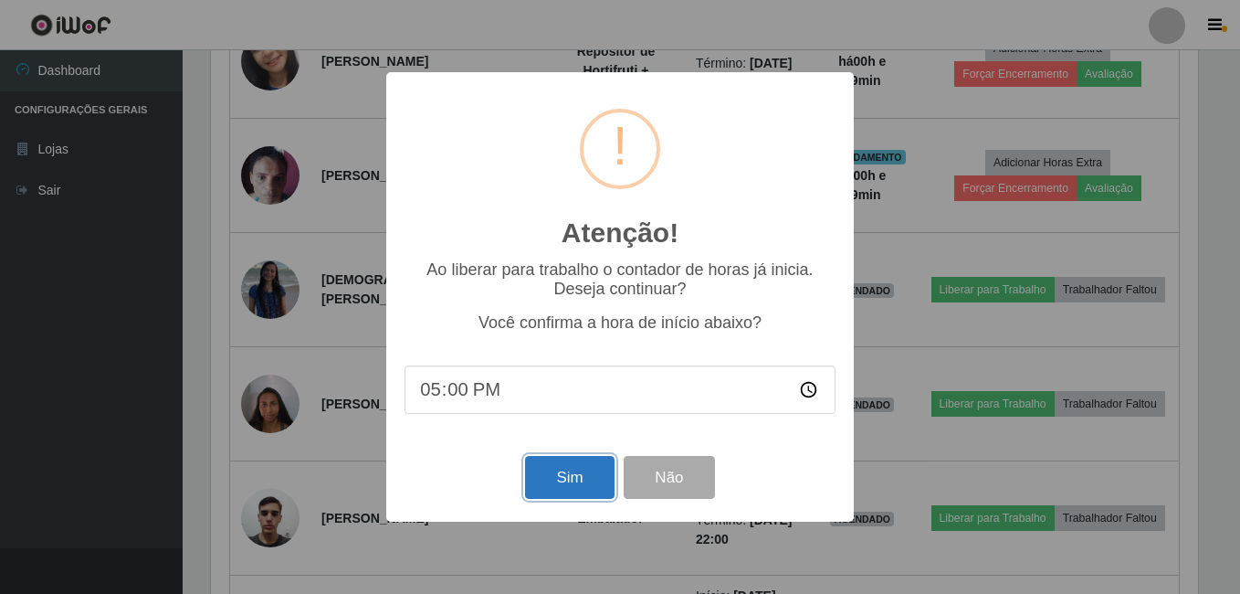
click at [585, 480] on button "Sim" at bounding box center [569, 477] width 89 height 43
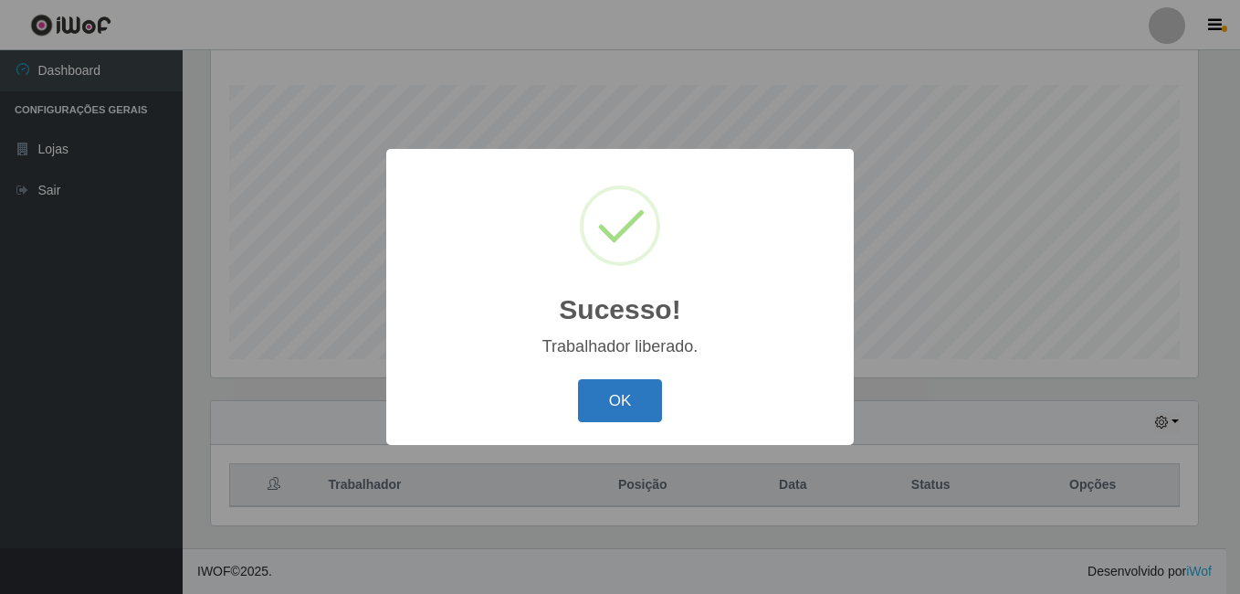
click at [637, 401] on button "OK" at bounding box center [620, 400] width 85 height 43
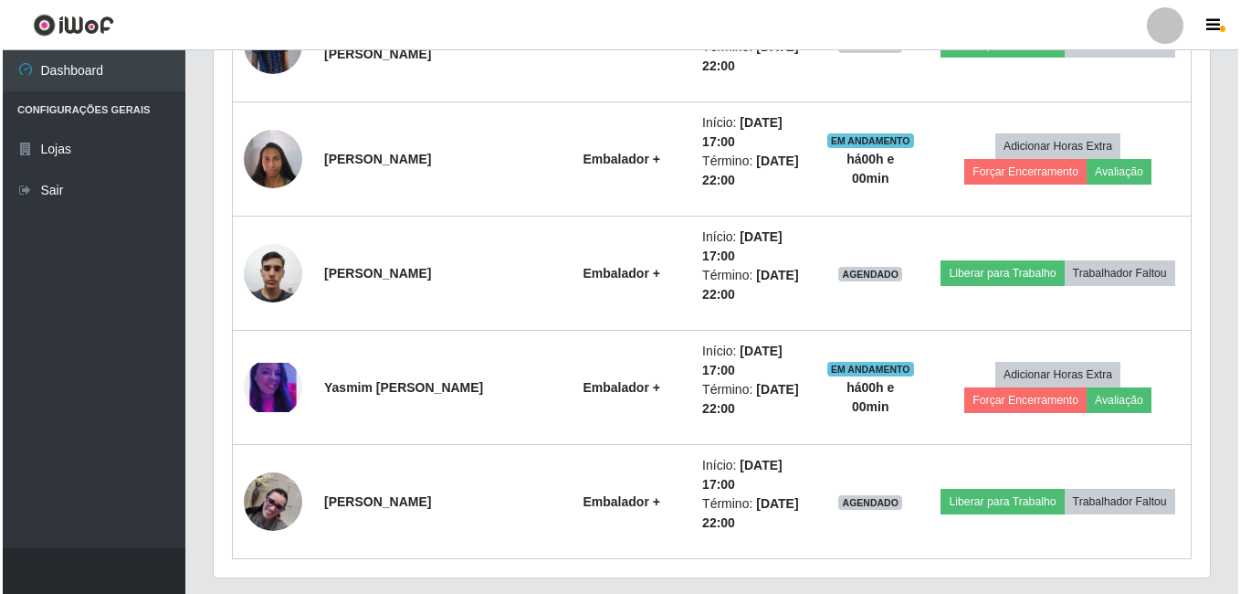
scroll to position [1298, 0]
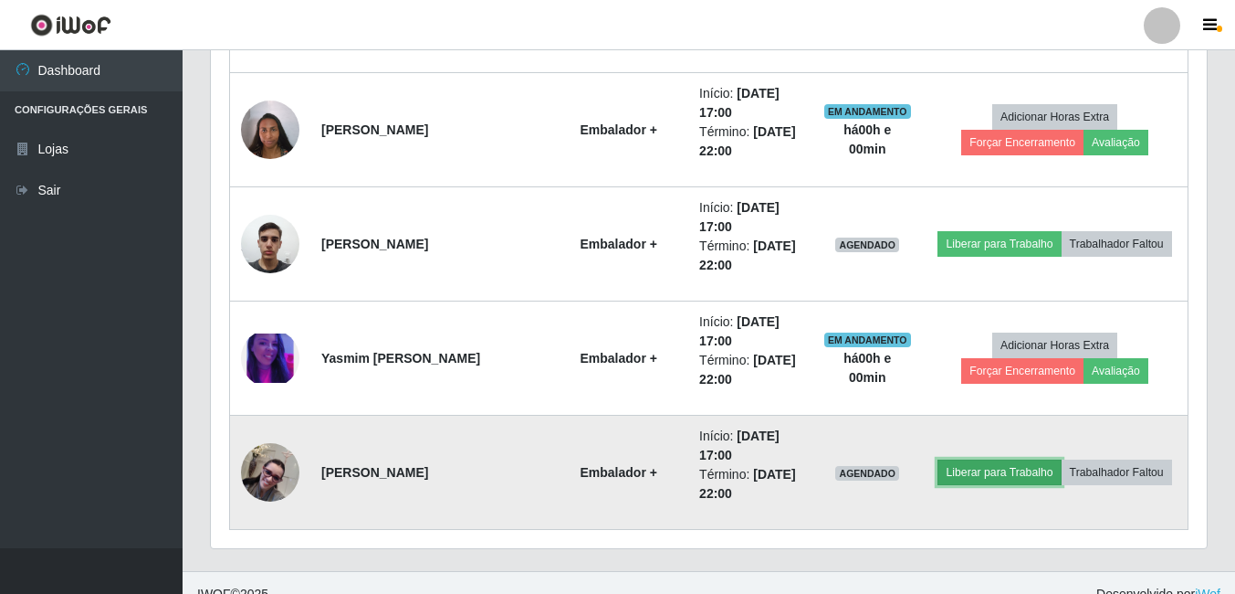
click at [980, 465] on button "Liberar para Trabalho" at bounding box center [999, 472] width 123 height 26
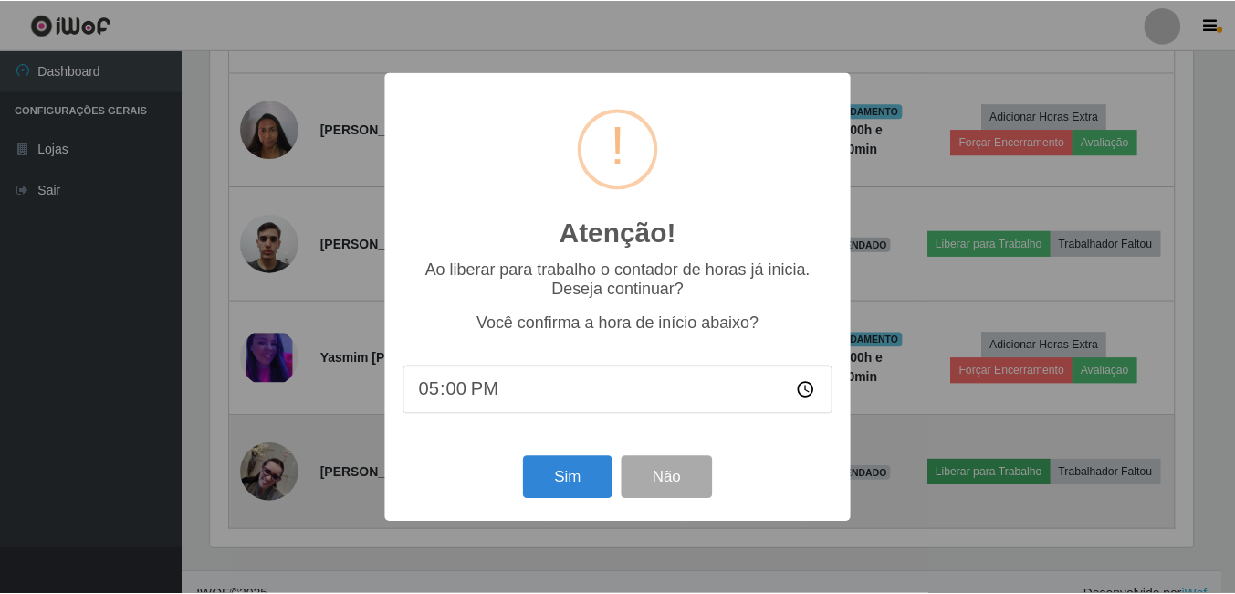
scroll to position [379, 987]
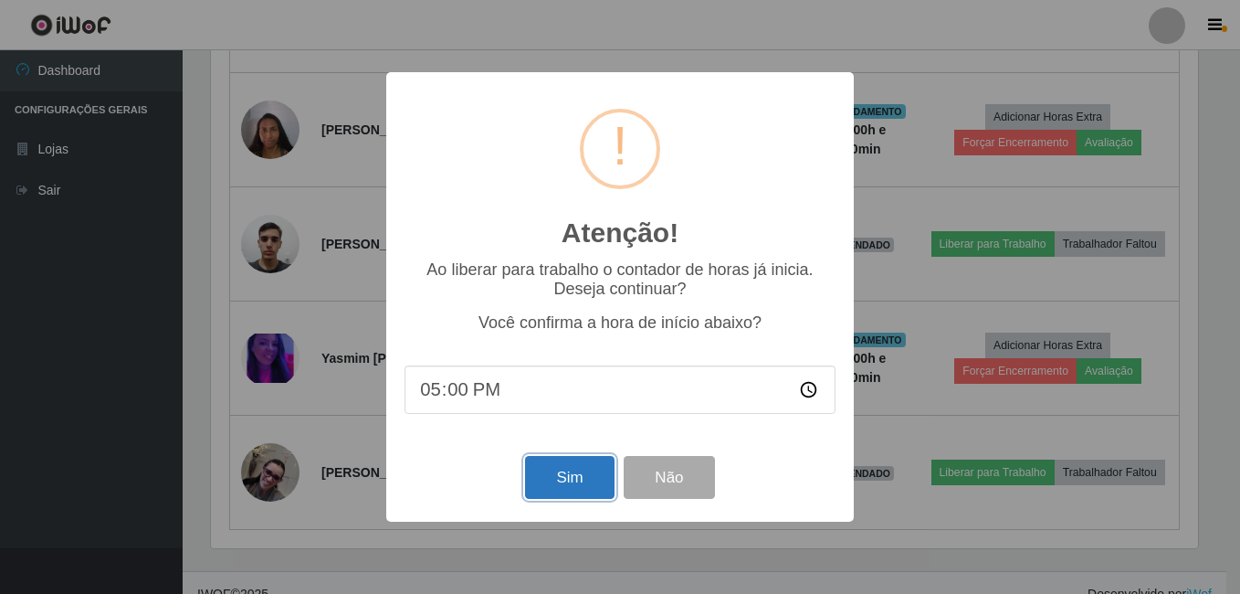
click at [536, 479] on button "Sim" at bounding box center [569, 477] width 89 height 43
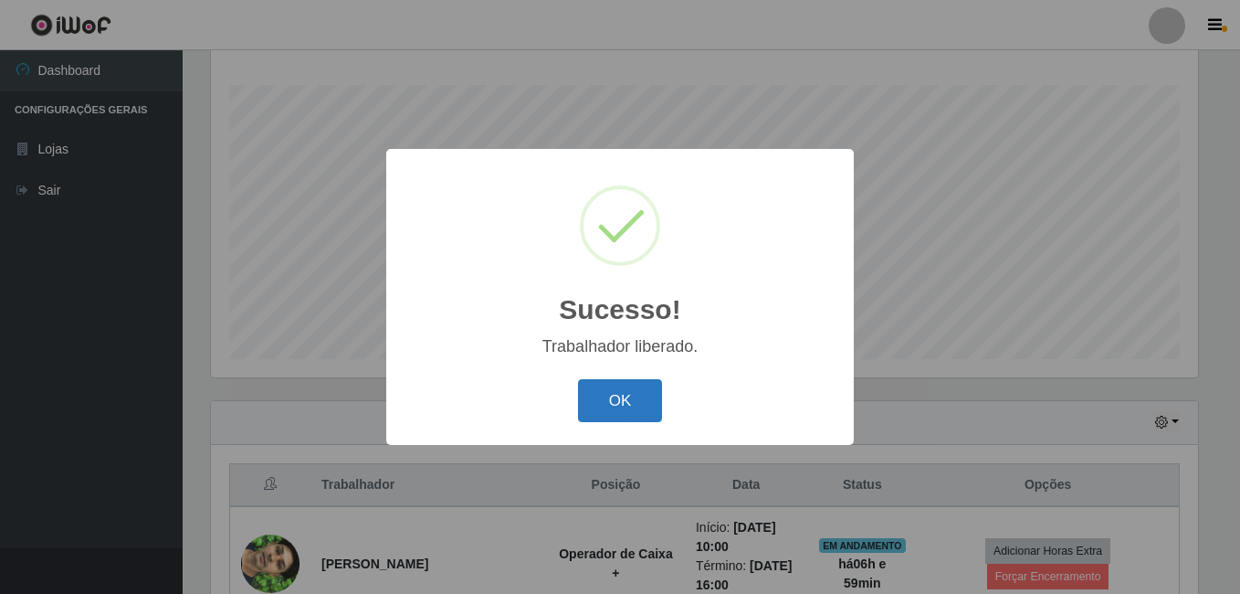
click at [612, 413] on button "OK" at bounding box center [620, 400] width 85 height 43
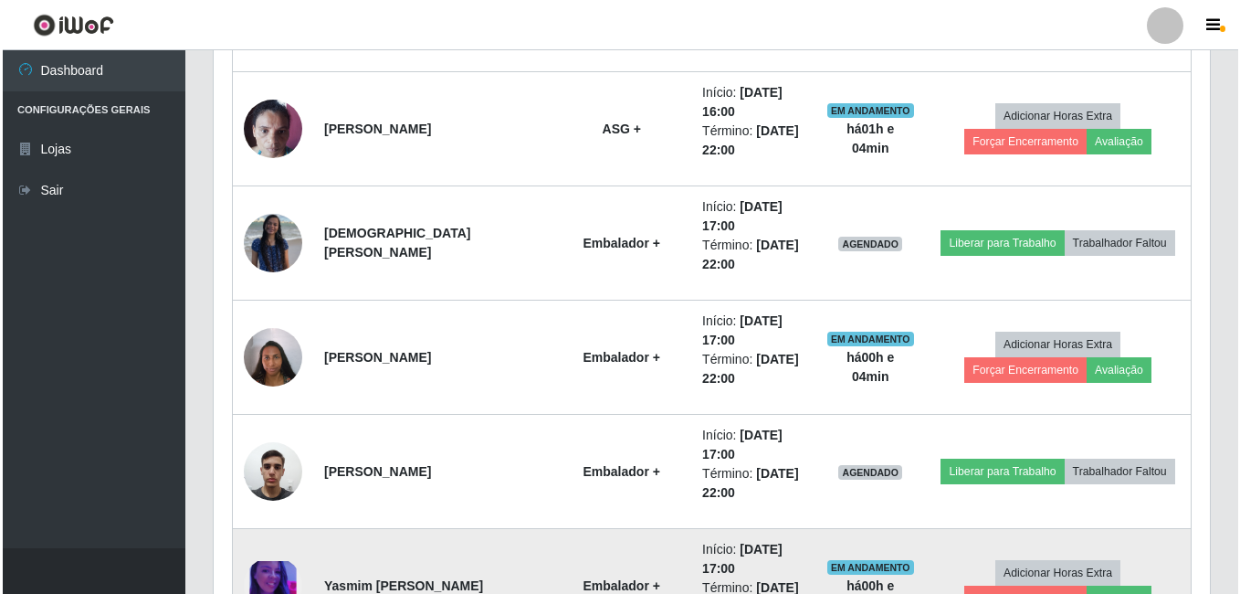
scroll to position [1047, 0]
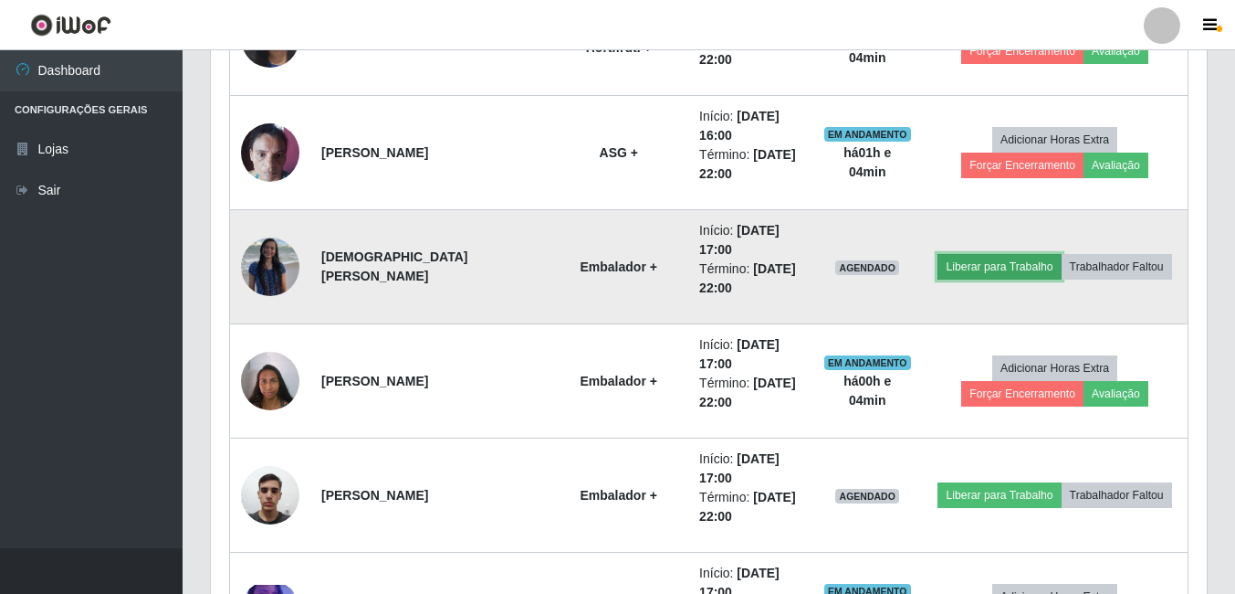
click at [974, 268] on button "Liberar para Trabalho" at bounding box center [999, 267] width 123 height 26
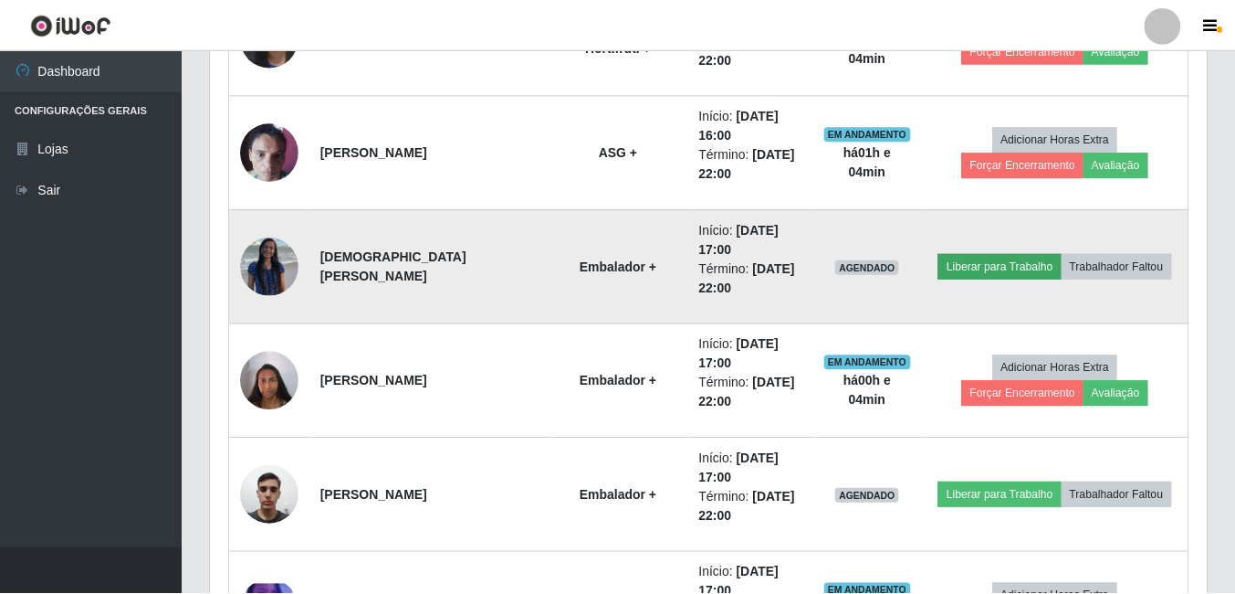
scroll to position [379, 987]
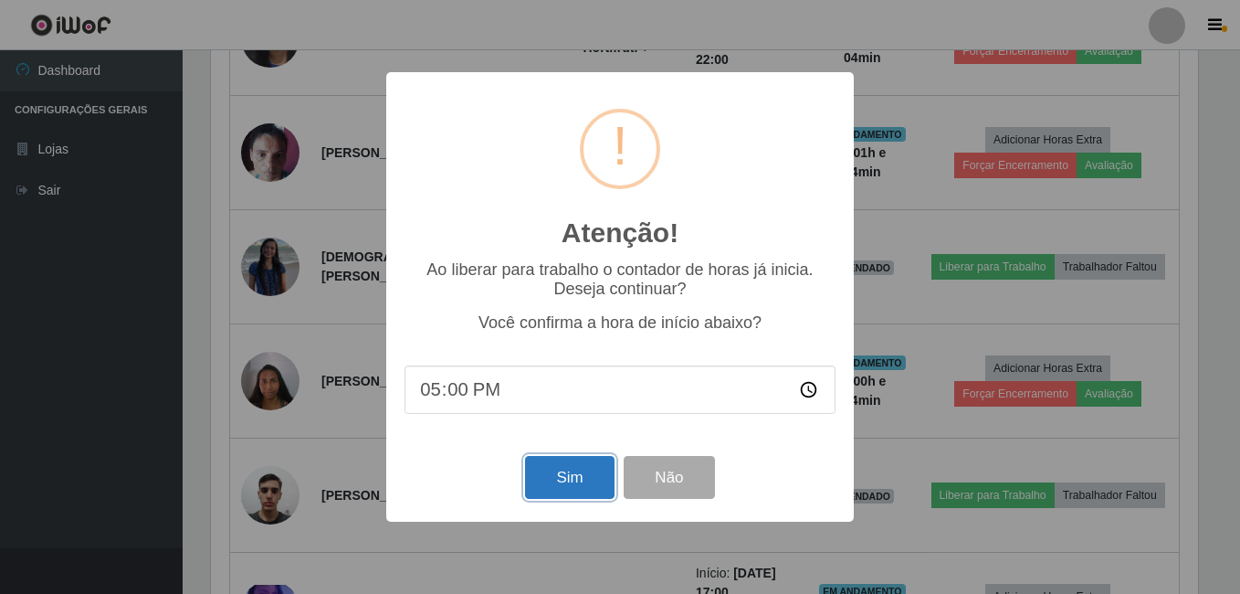
click at [580, 472] on button "Sim" at bounding box center [569, 477] width 89 height 43
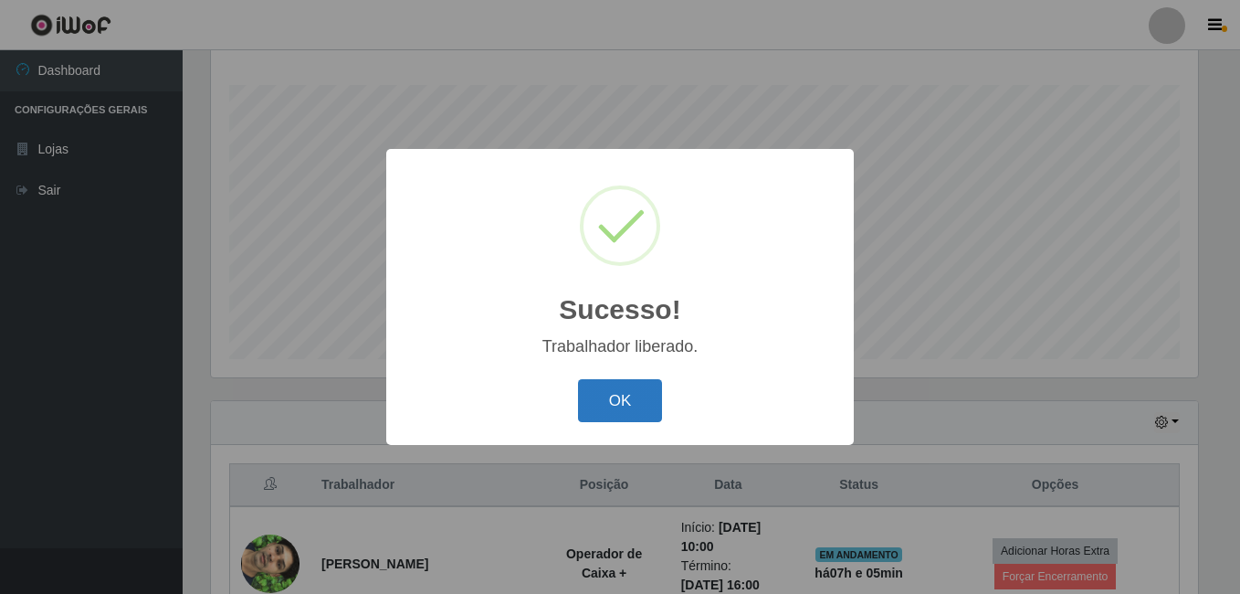
click at [617, 407] on button "OK" at bounding box center [620, 400] width 85 height 43
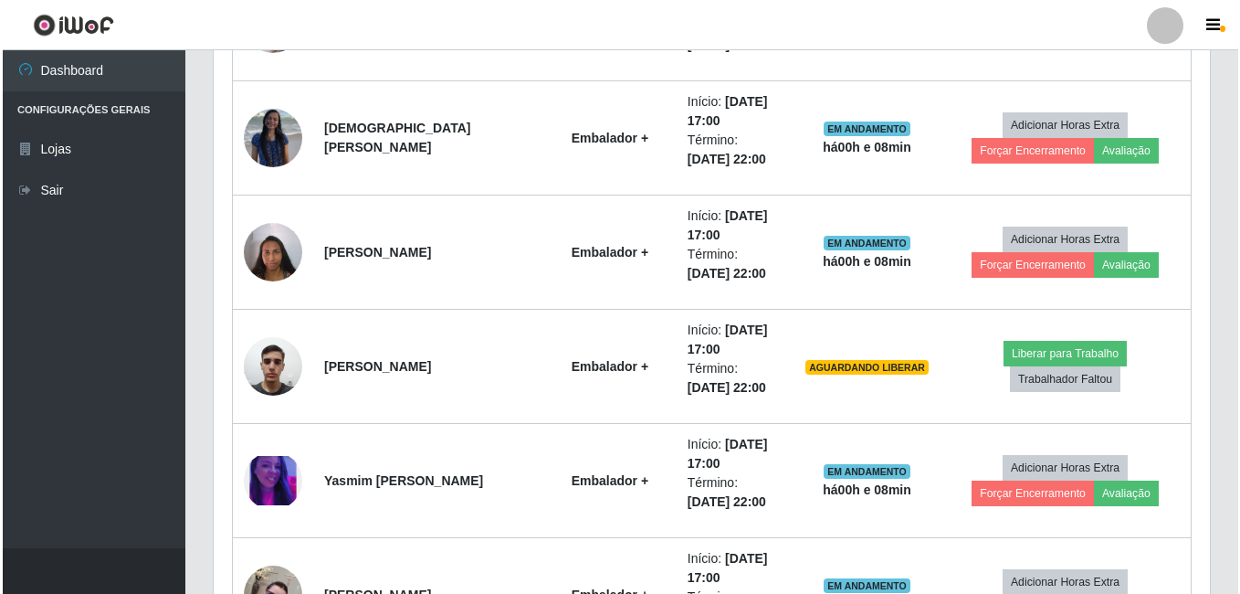
scroll to position [1207, 0]
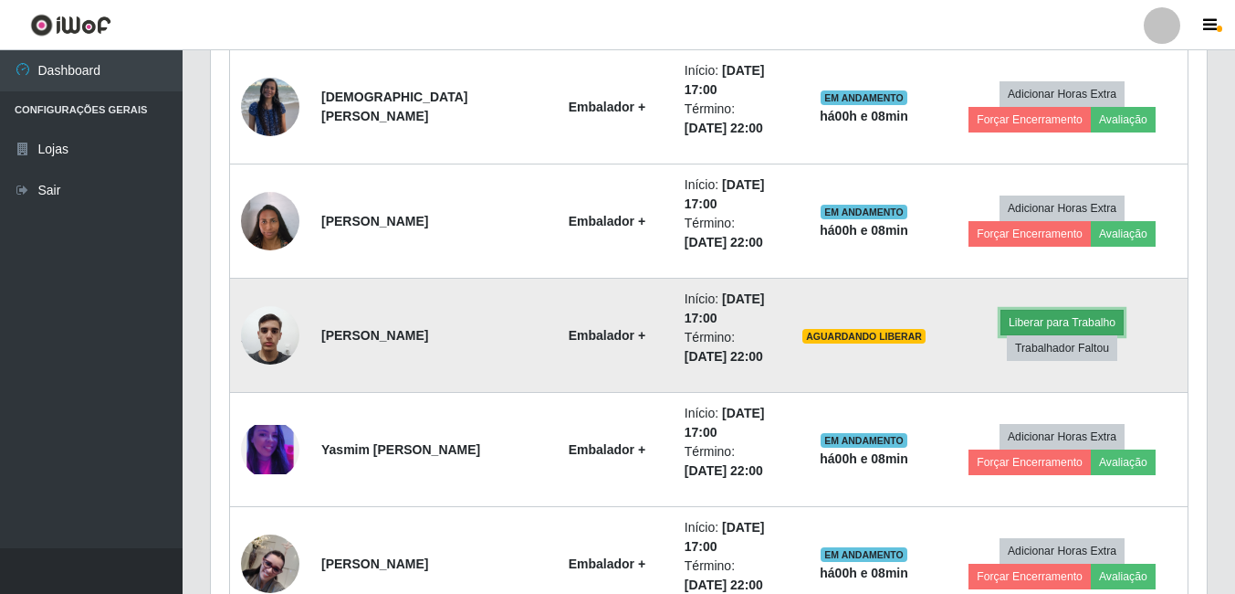
click at [1001, 332] on button "Liberar para Trabalho" at bounding box center [1062, 323] width 123 height 26
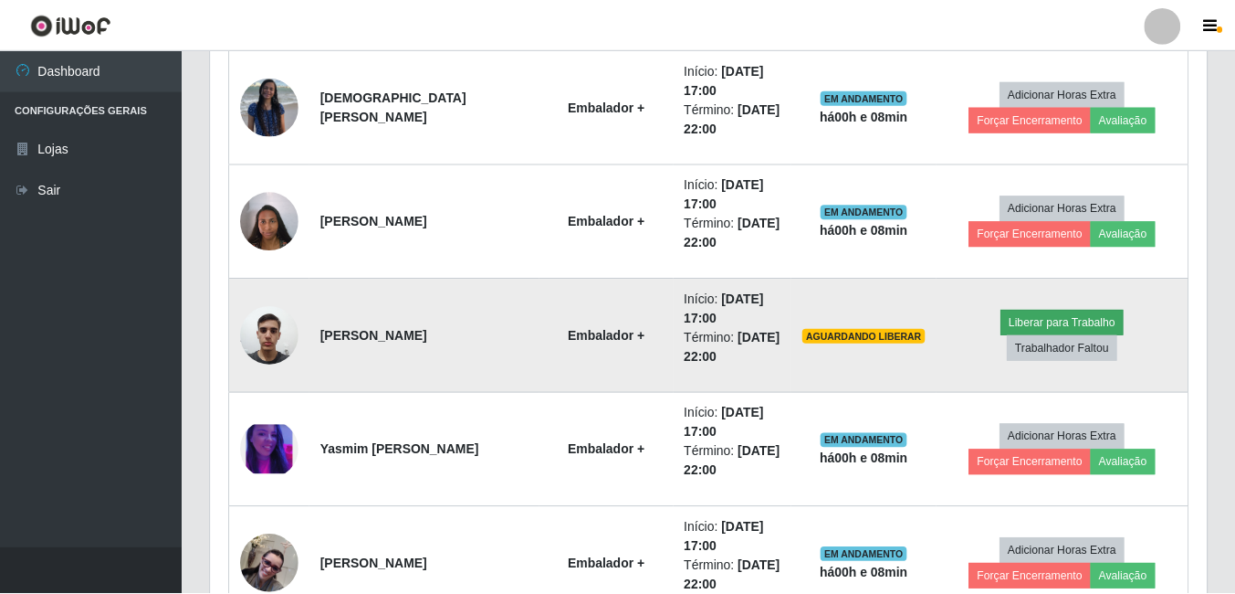
scroll to position [379, 987]
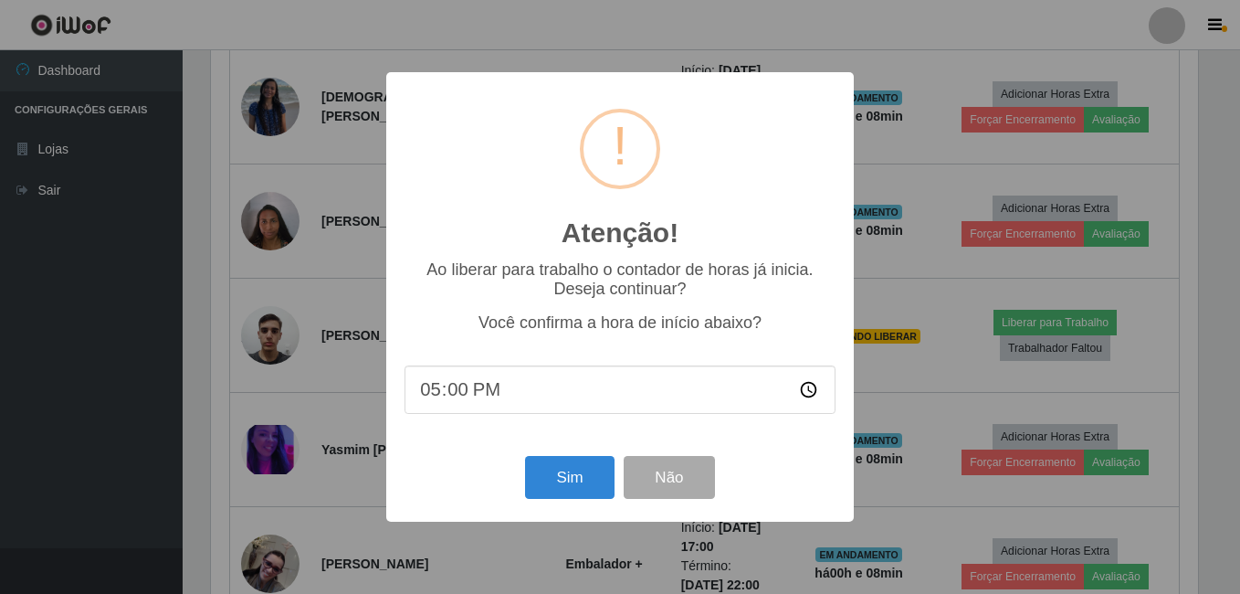
click at [464, 399] on input "17:00" at bounding box center [620, 389] width 431 height 48
type input "17:05"
click at [573, 470] on button "Sim" at bounding box center [569, 477] width 89 height 43
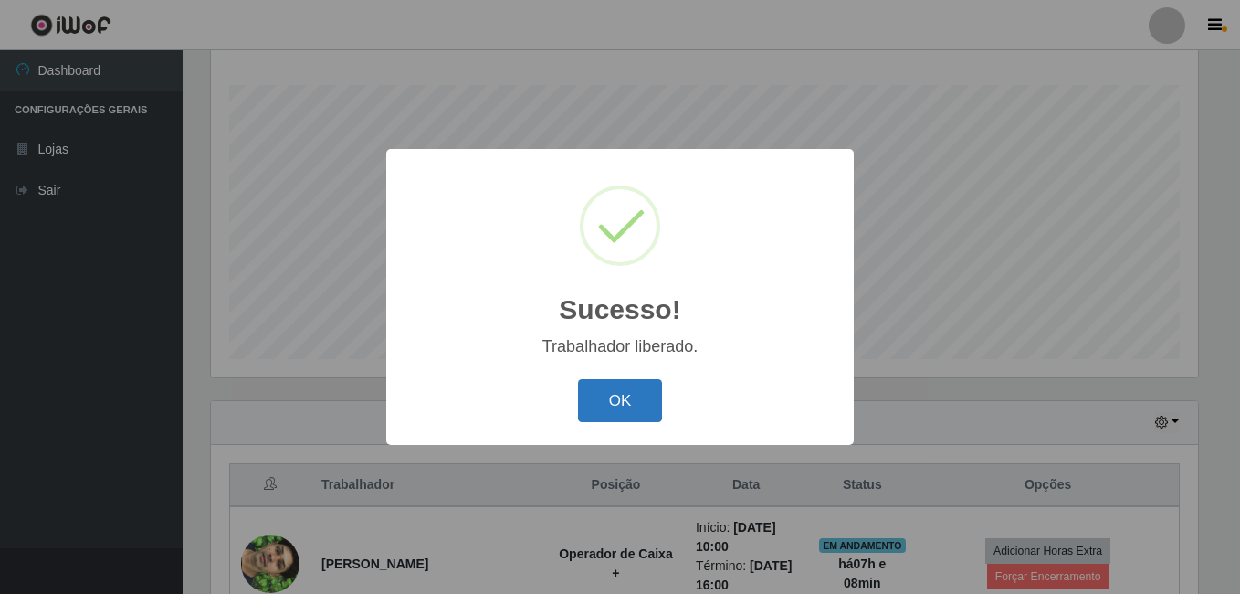
click at [630, 406] on button "OK" at bounding box center [620, 400] width 85 height 43
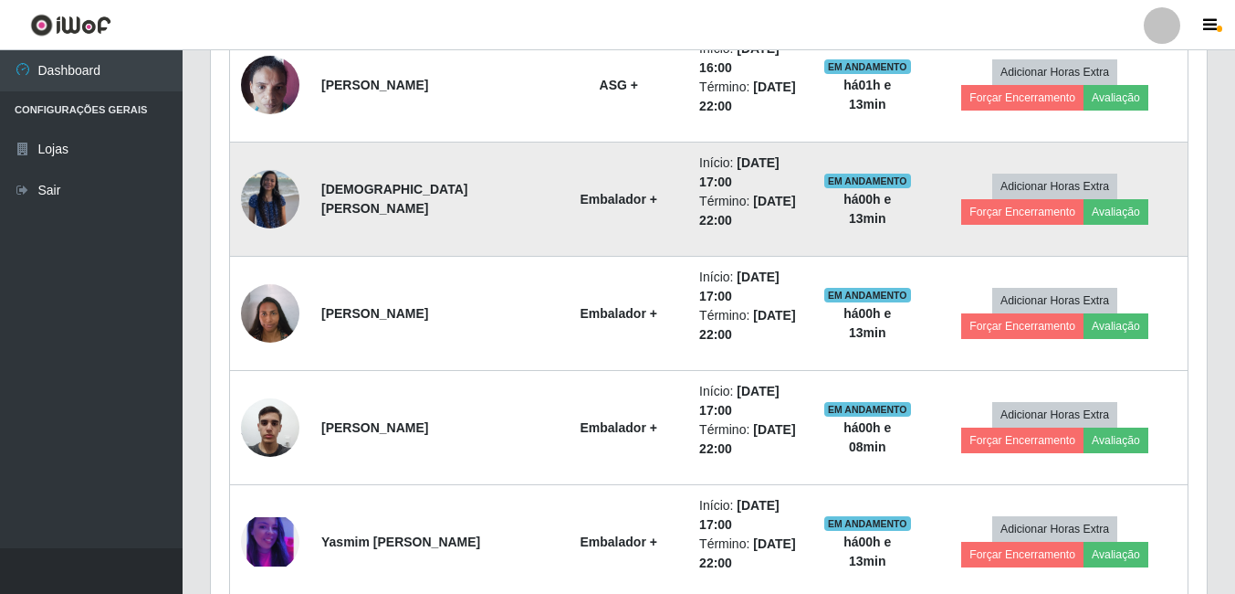
scroll to position [1116, 0]
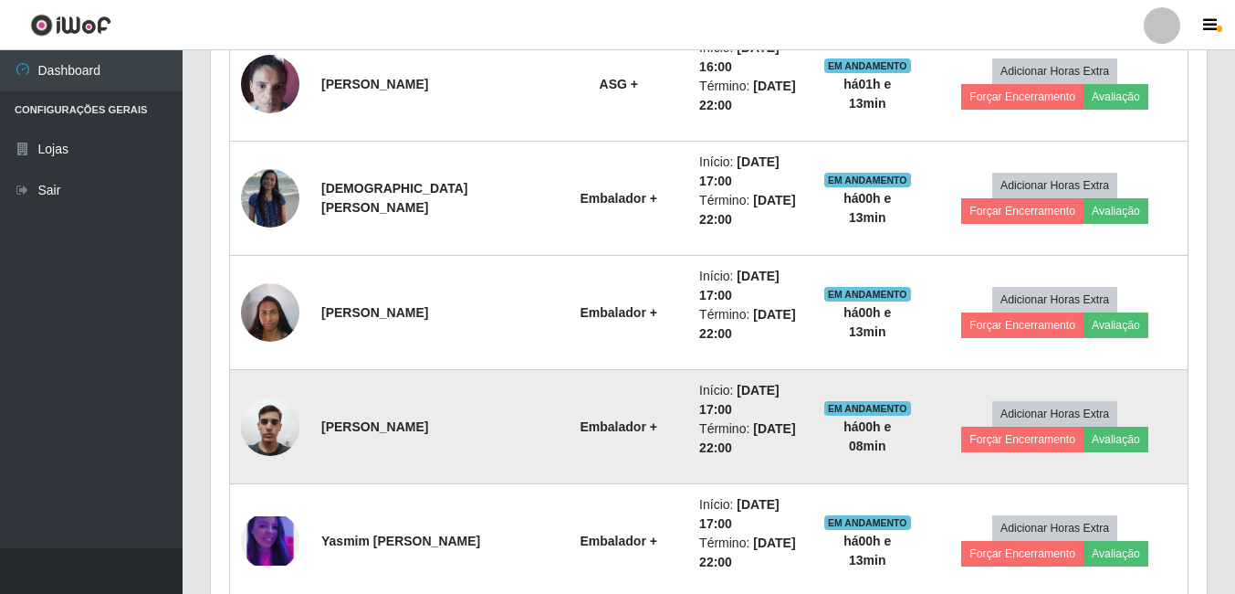
click at [270, 422] on img at bounding box center [270, 426] width 58 height 78
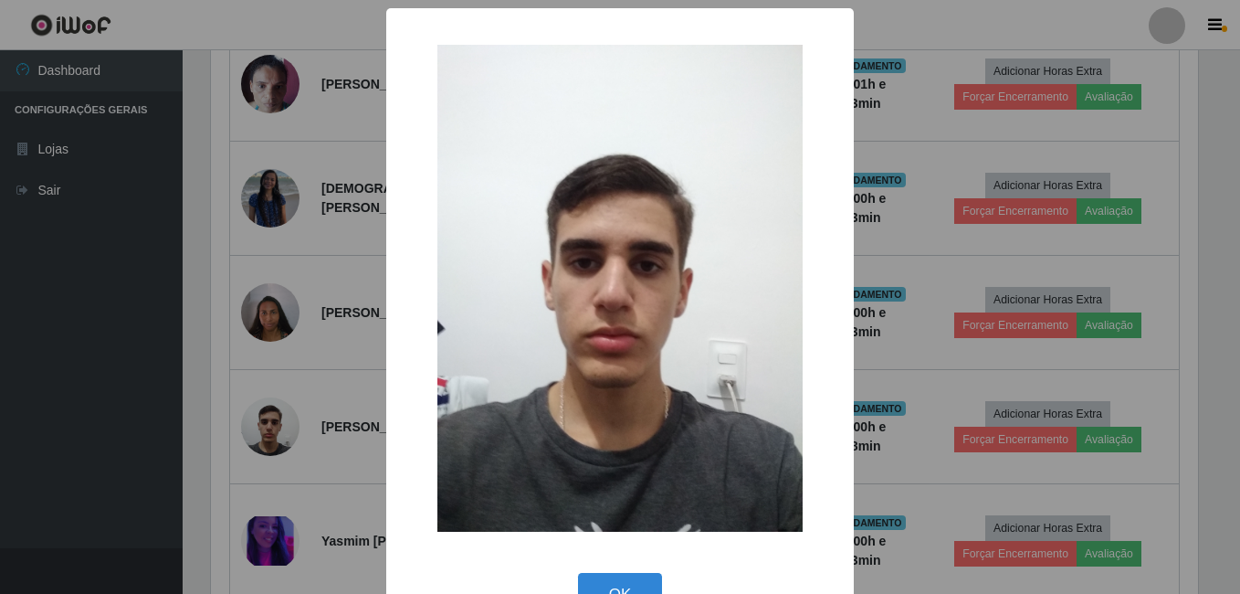
click at [96, 304] on div "× OK Cancel" at bounding box center [620, 297] width 1240 height 594
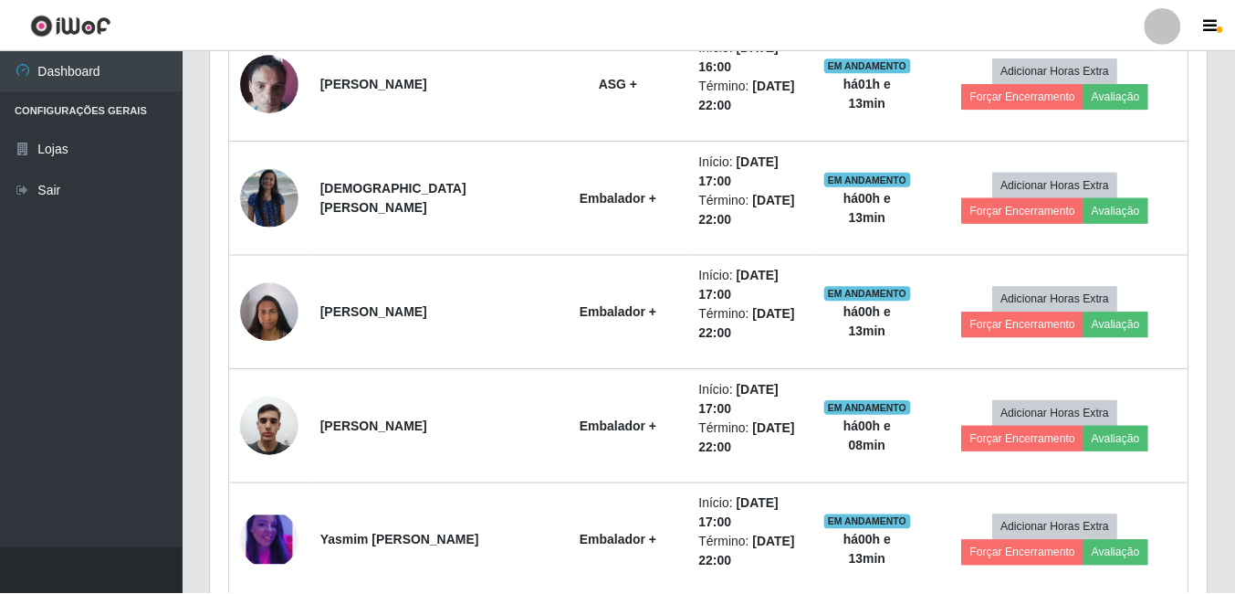
scroll to position [379, 996]
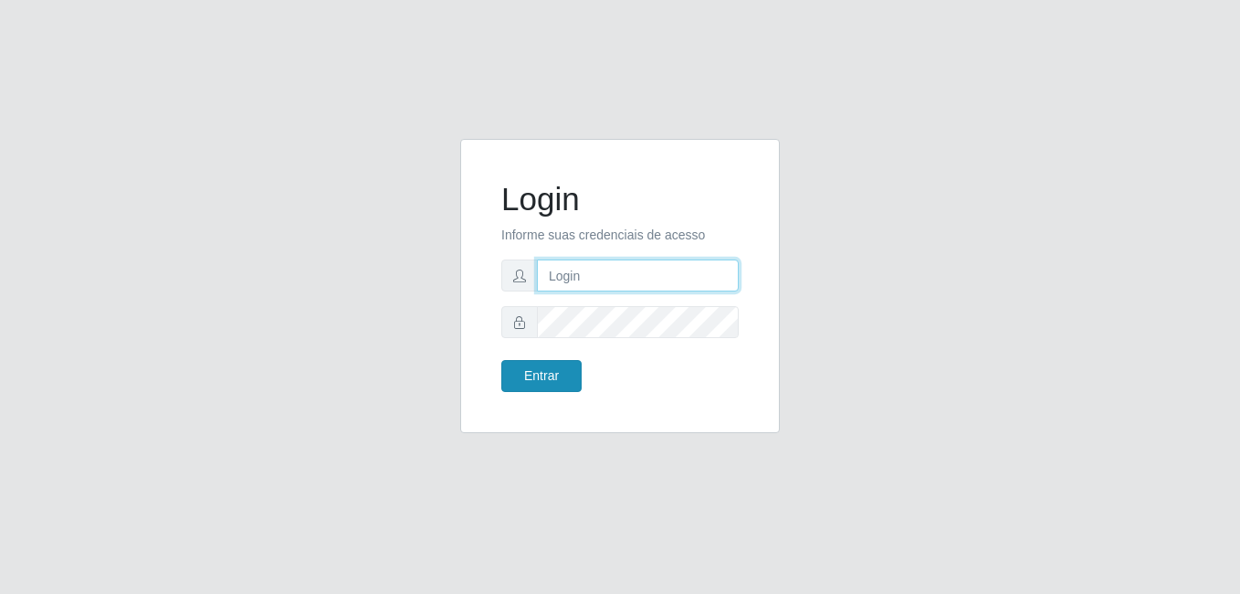
type input "andressa@bemais"
click at [561, 377] on button "Entrar" at bounding box center [541, 376] width 80 height 32
click at [552, 363] on button "Entrar" at bounding box center [541, 376] width 80 height 32
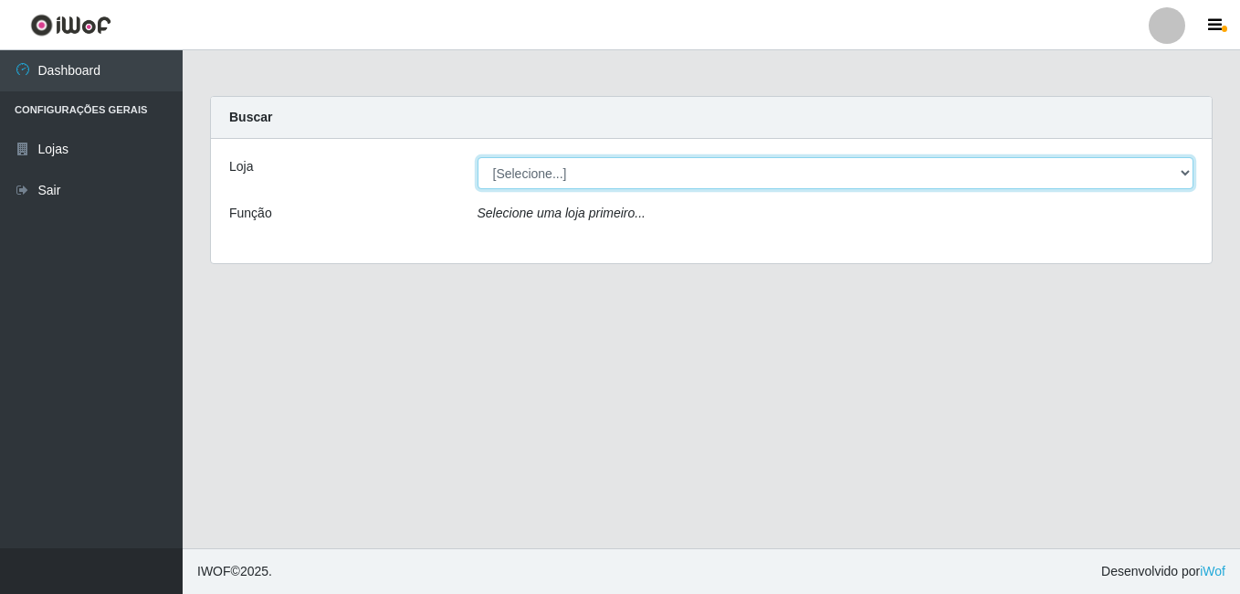
click at [1184, 172] on select "[Selecione...] Bemais - Ruy Carneiro" at bounding box center [836, 173] width 717 height 32
select select "230"
click at [478, 157] on select "[Selecione...] Bemais - Ruy Carneiro" at bounding box center [836, 173] width 717 height 32
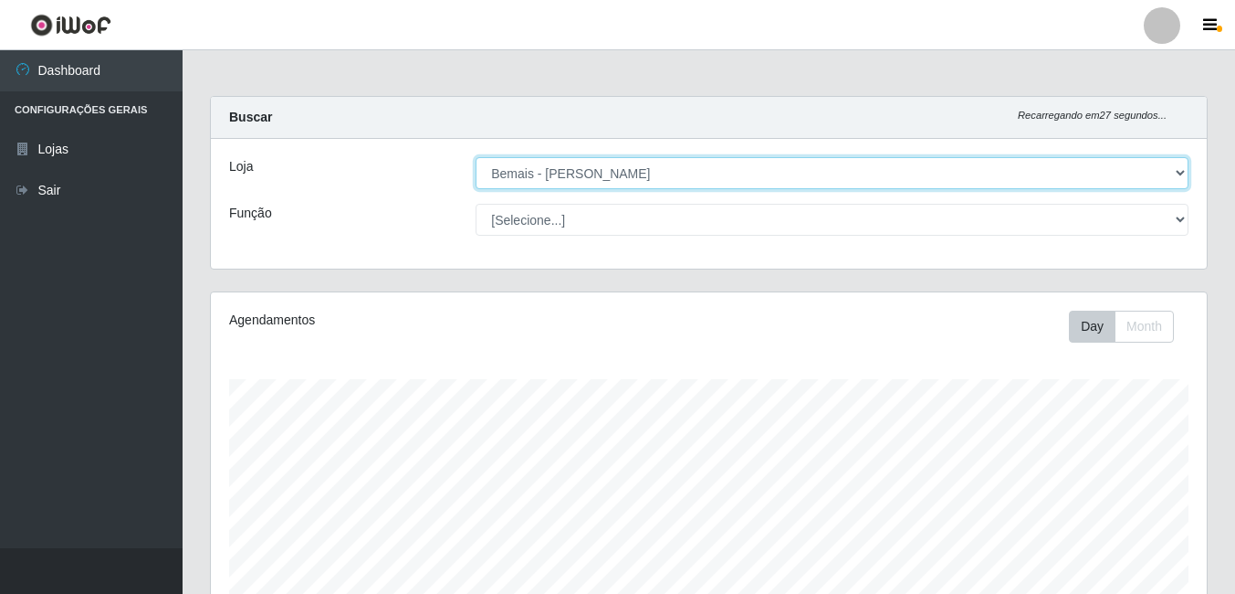
scroll to position [379, 996]
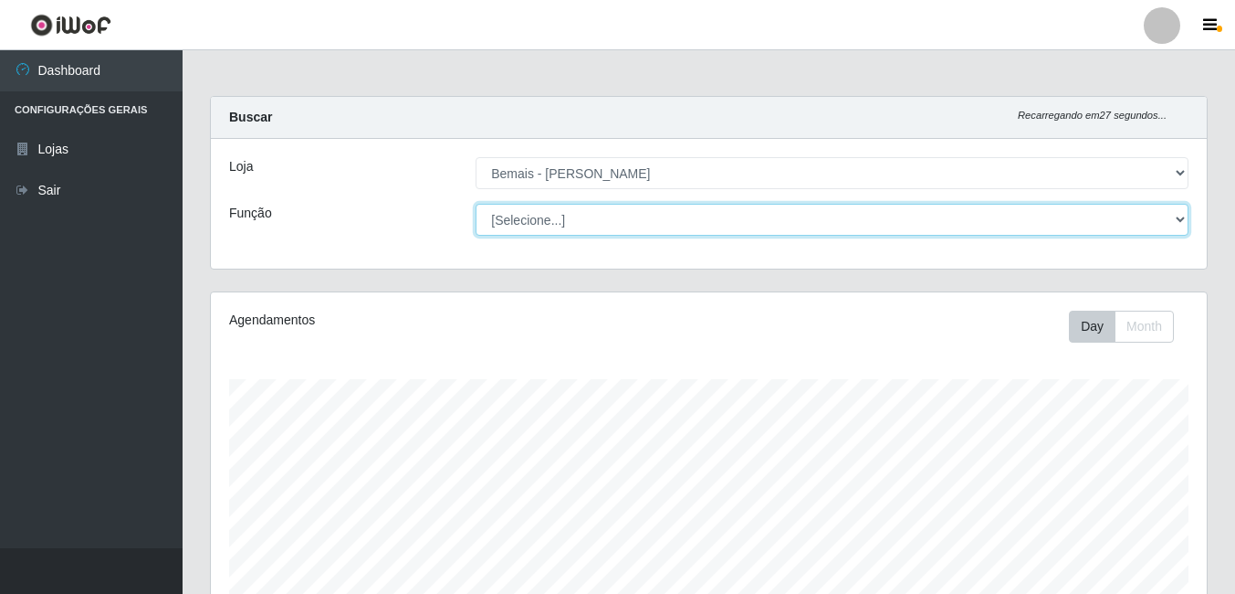
click at [1177, 220] on select "[Selecione...] ASG ASG + ASG ++ Auxiliar de Depósito Auxiliar de Depósito + Aux…" at bounding box center [832, 220] width 713 height 32
click at [476, 204] on select "[Selecione...] ASG ASG + ASG ++ Auxiliar de Depósito Auxiliar de Depósito + Aux…" at bounding box center [832, 220] width 713 height 32
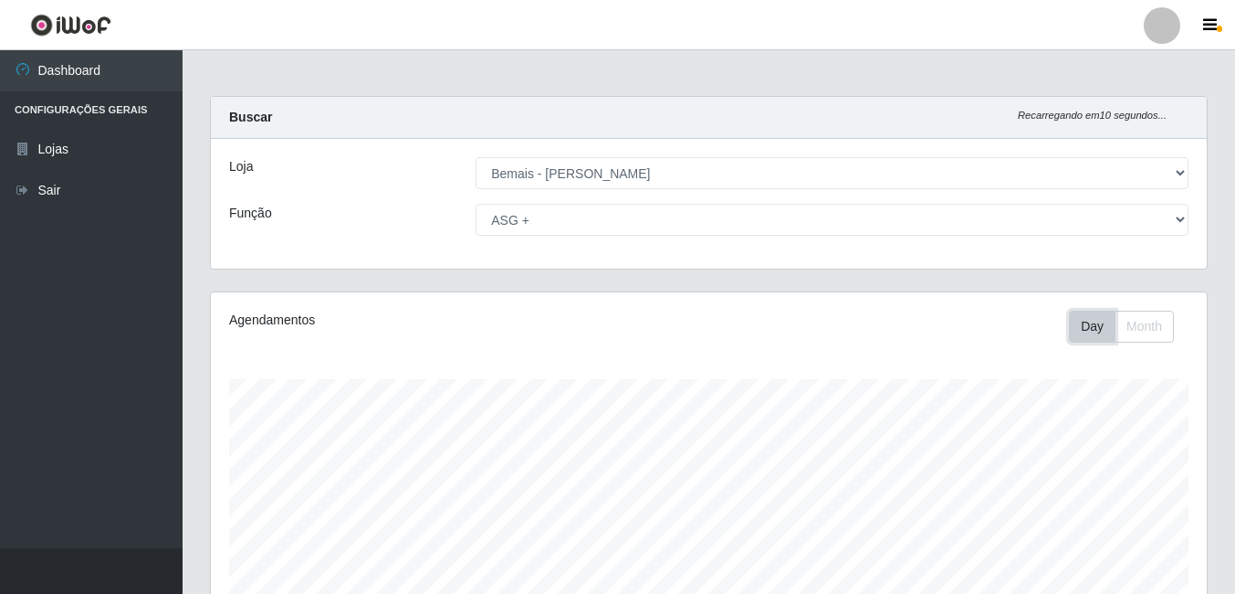
click at [1092, 326] on button "Day" at bounding box center [1092, 326] width 47 height 32
click at [1153, 320] on button "Month" at bounding box center [1144, 326] width 59 height 32
drag, startPoint x: 990, startPoint y: 352, endPoint x: 848, endPoint y: 348, distance: 141.6
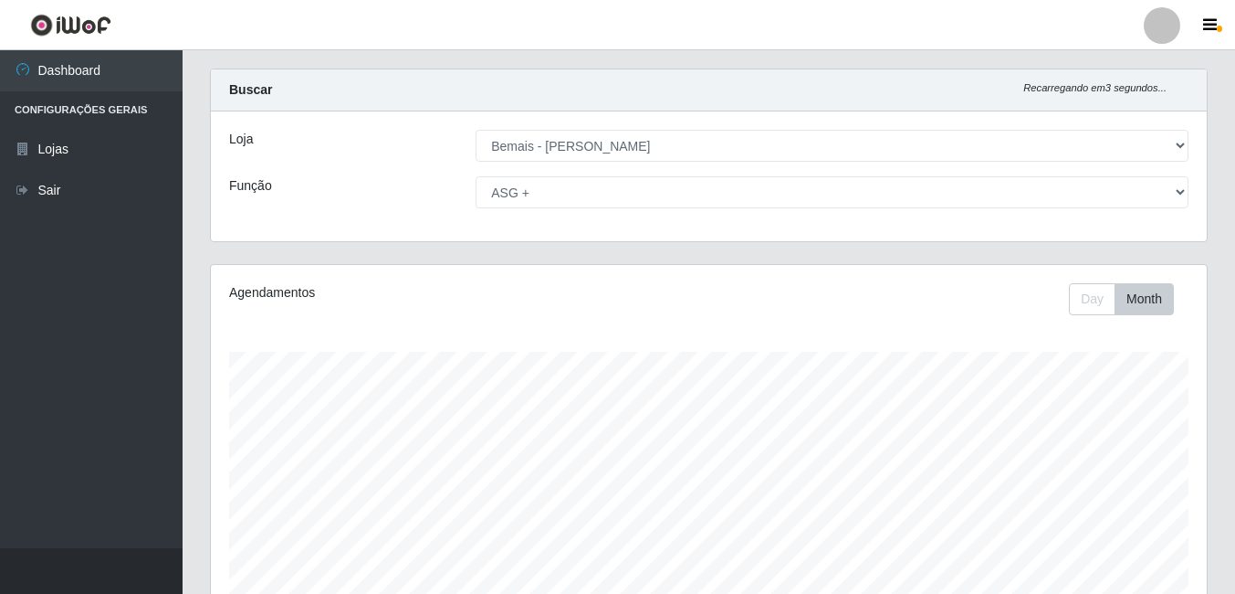
scroll to position [0, 0]
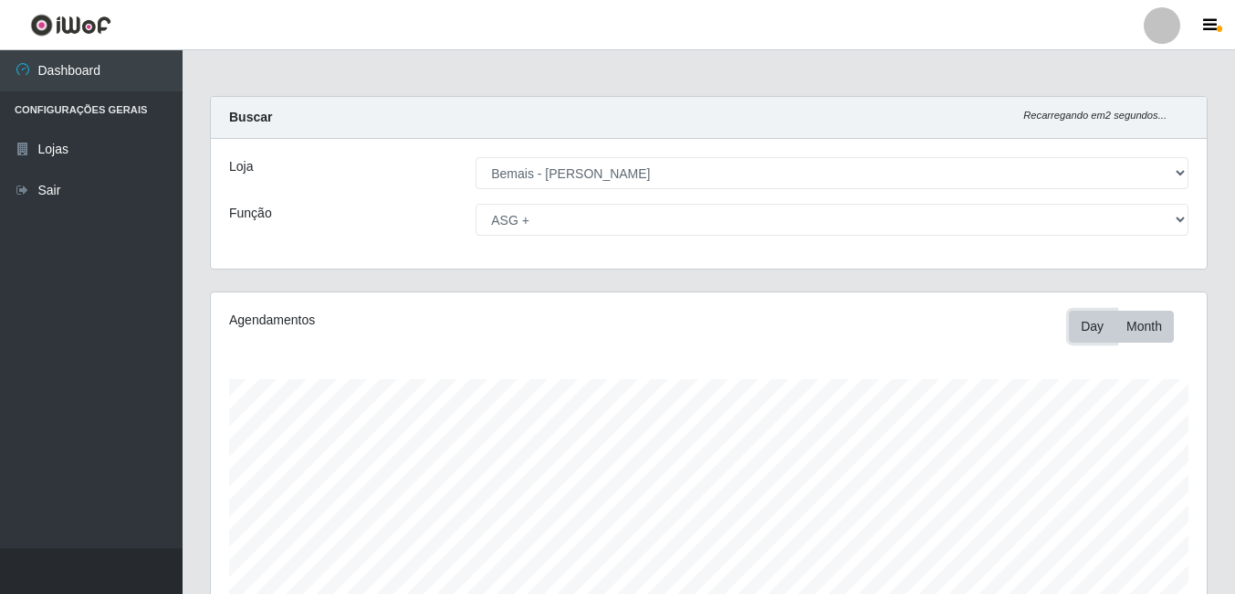
click at [1104, 324] on button "Day" at bounding box center [1092, 326] width 47 height 32
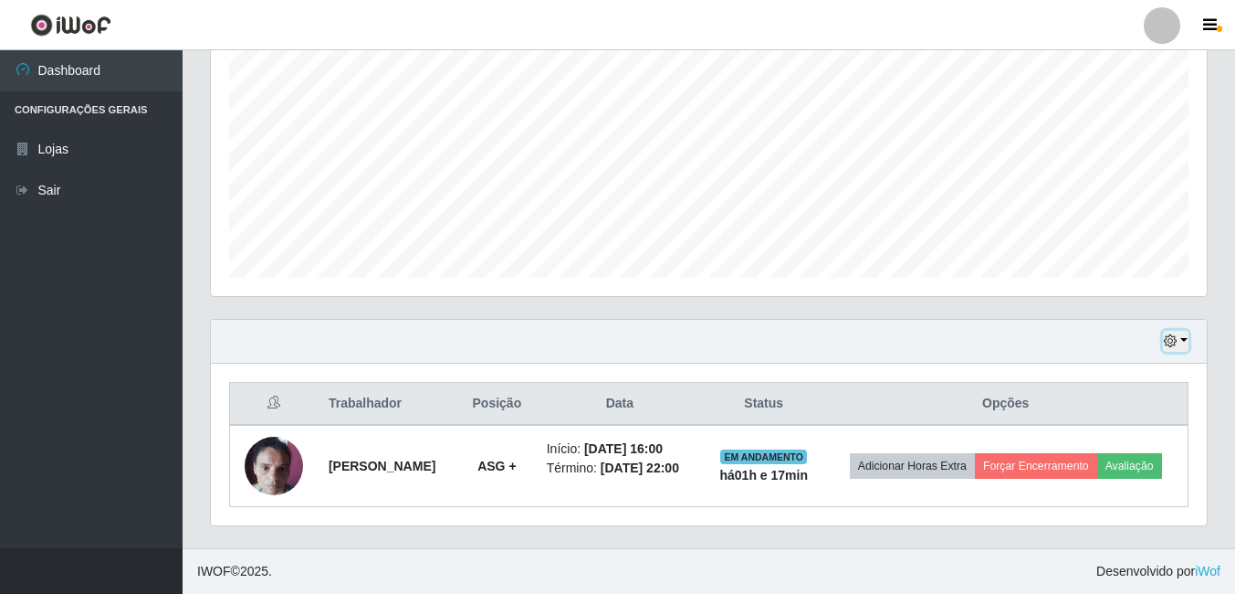
click at [1179, 336] on button "button" at bounding box center [1176, 341] width 26 height 21
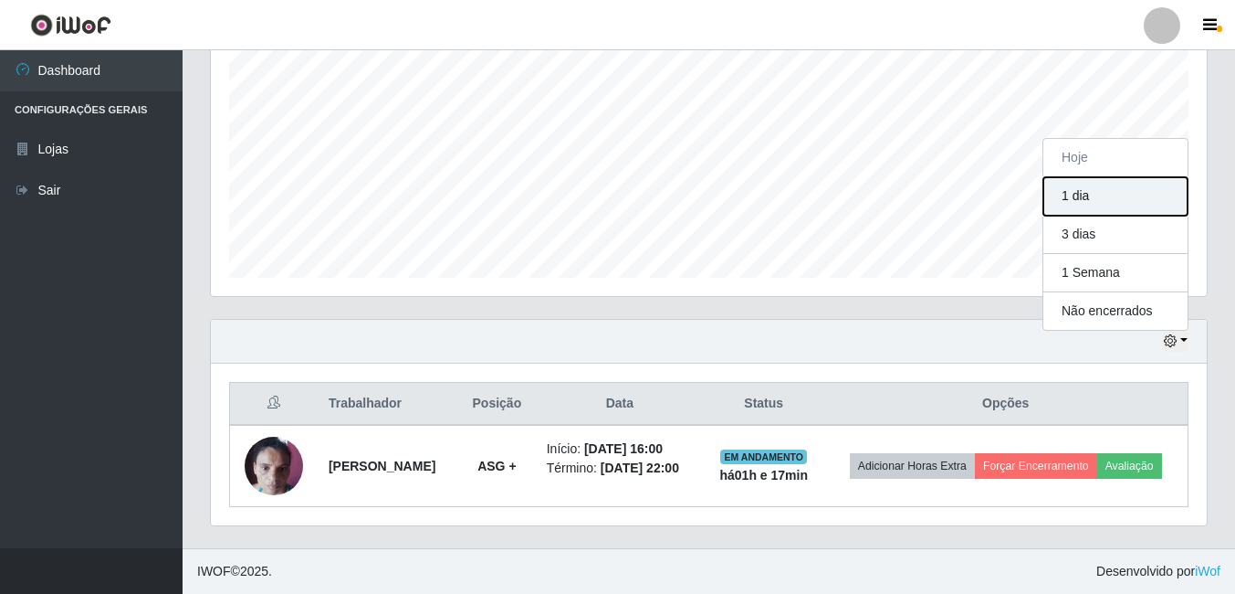
click at [1108, 194] on button "1 dia" at bounding box center [1116, 196] width 144 height 38
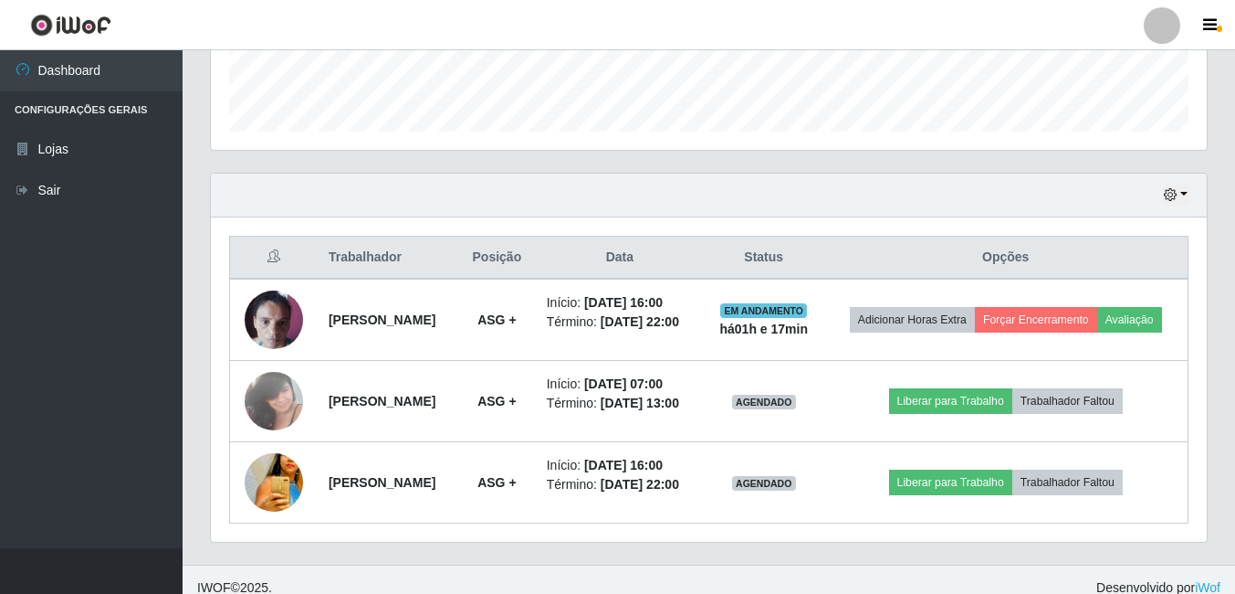
scroll to position [579, 0]
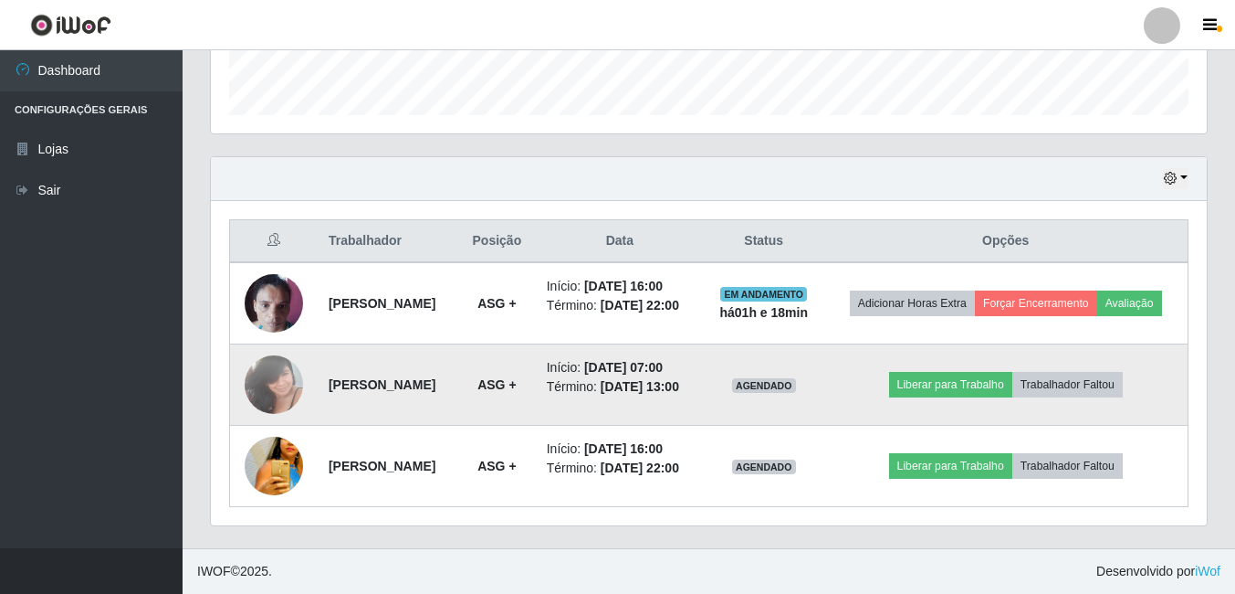
click at [269, 358] on img at bounding box center [274, 384] width 58 height 78
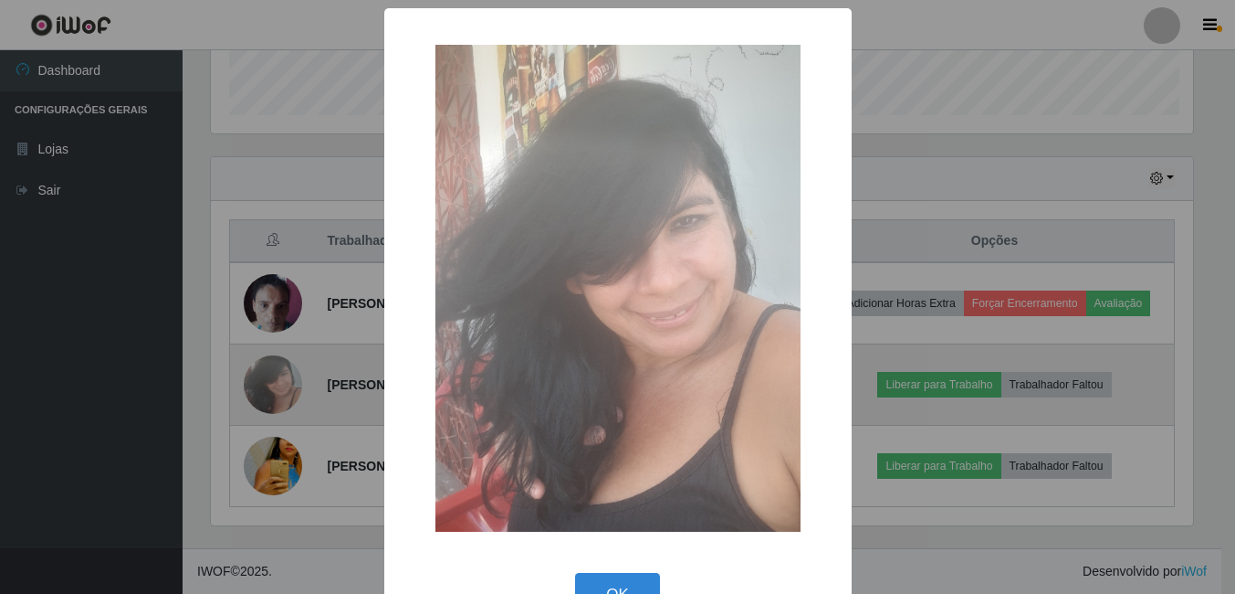
scroll to position [379, 987]
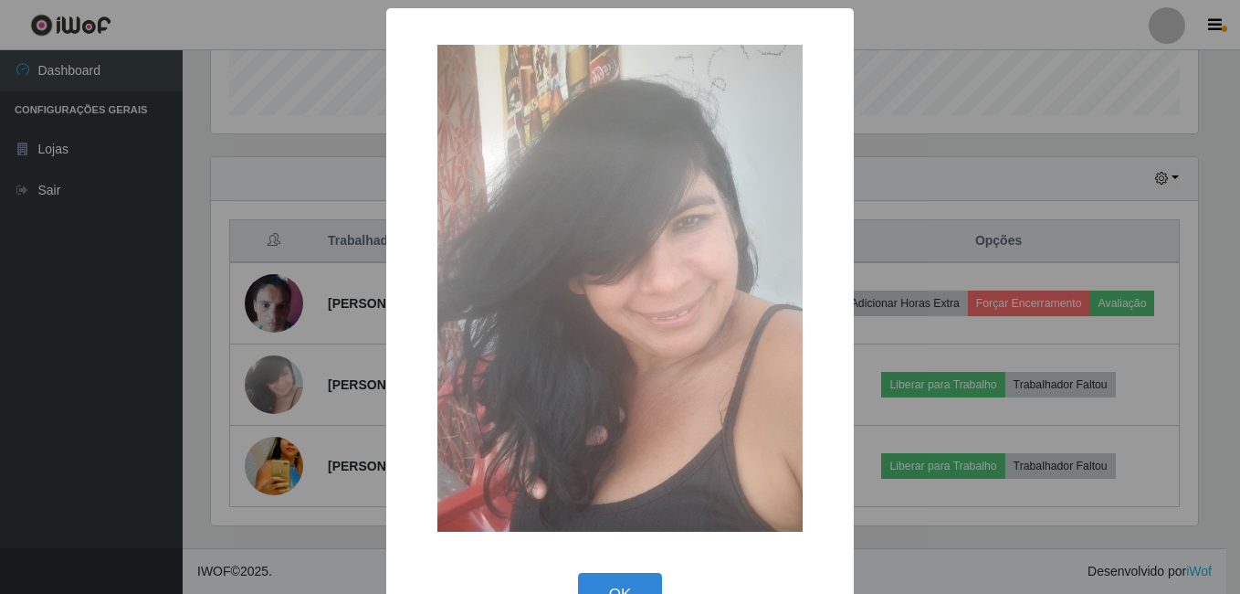
click at [268, 458] on div "× OK Cancel" at bounding box center [620, 297] width 1240 height 594
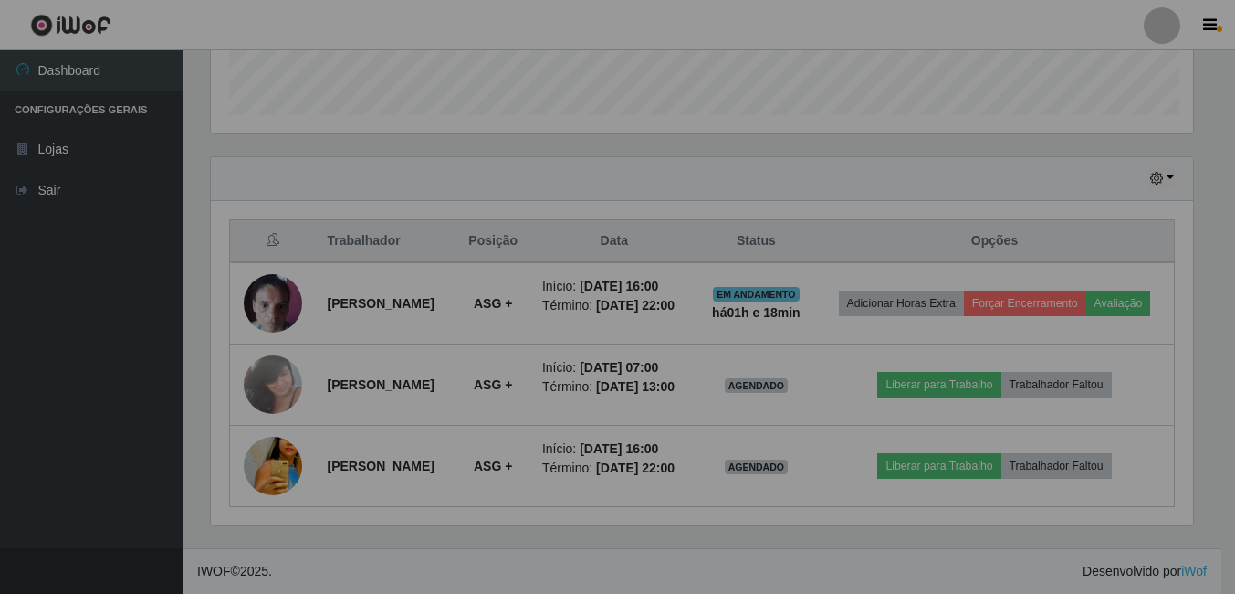
scroll to position [379, 996]
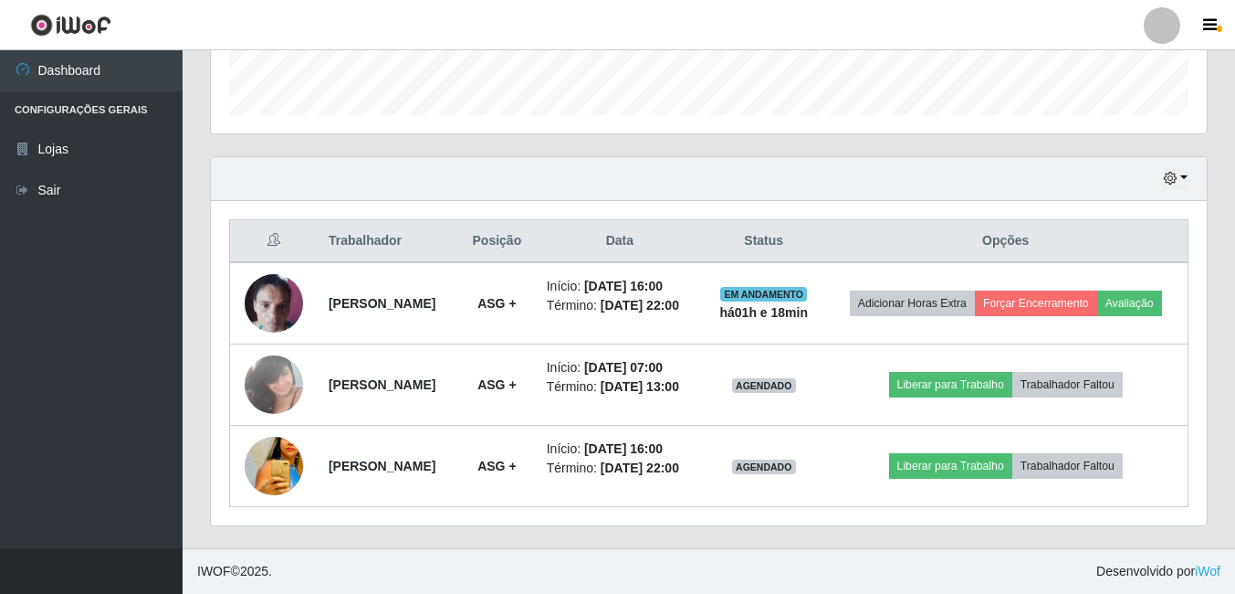
click at [268, 458] on img at bounding box center [274, 466] width 58 height 86
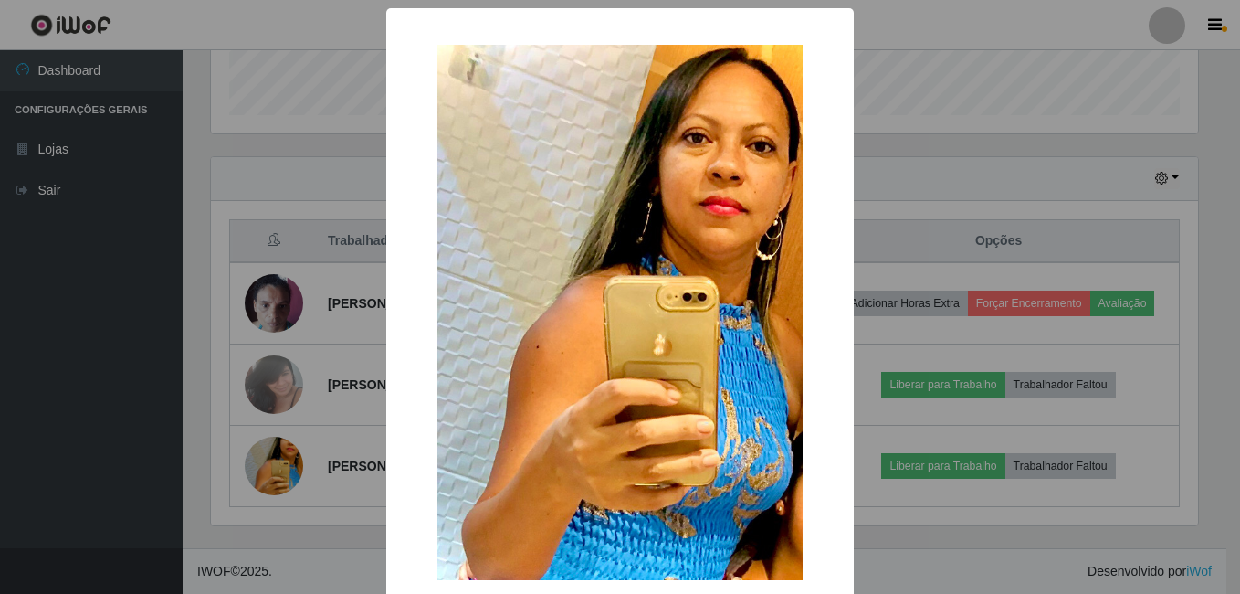
click at [155, 408] on div "× OK Cancel" at bounding box center [620, 297] width 1240 height 594
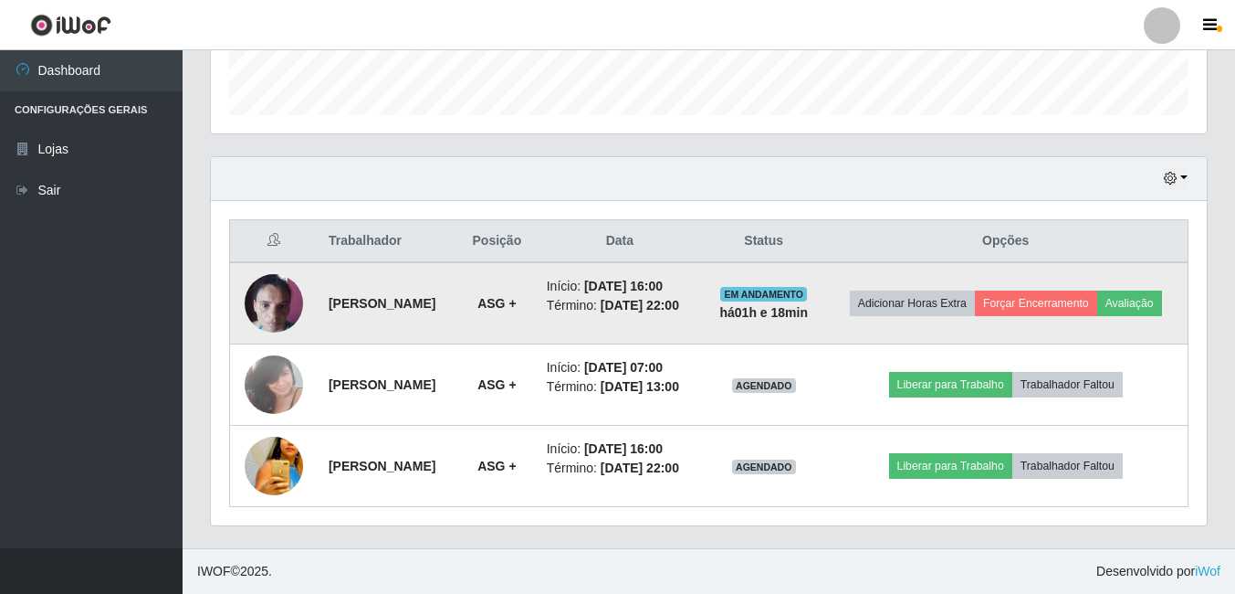
scroll to position [488, 0]
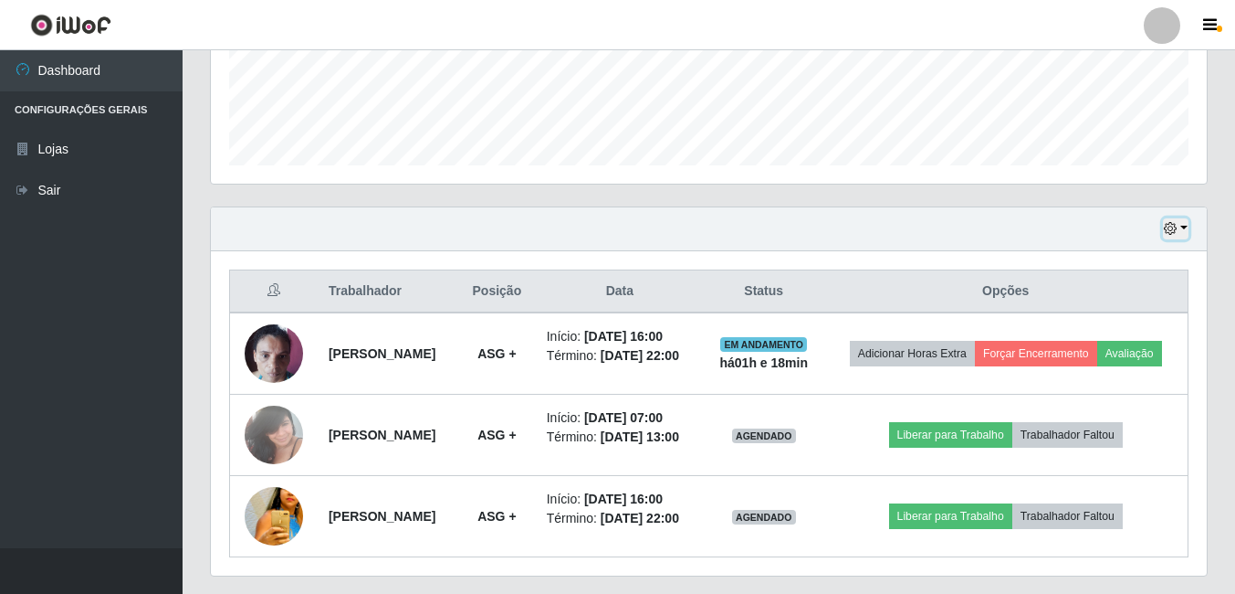
click at [1182, 225] on button "button" at bounding box center [1176, 228] width 26 height 21
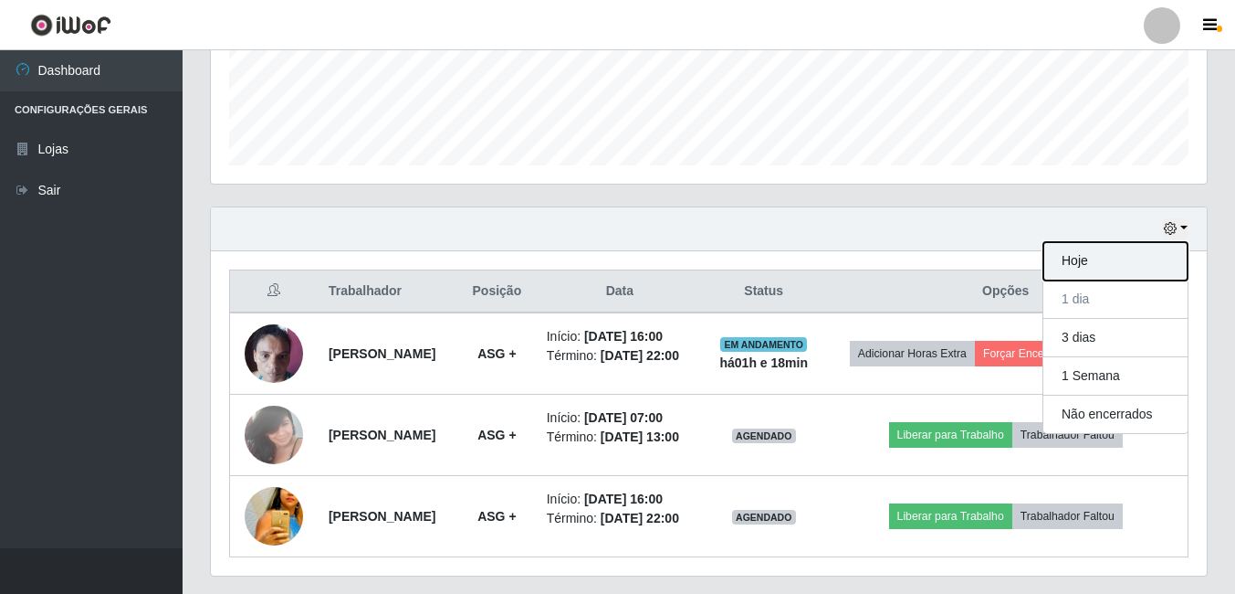
click at [1109, 263] on button "Hoje" at bounding box center [1116, 261] width 144 height 38
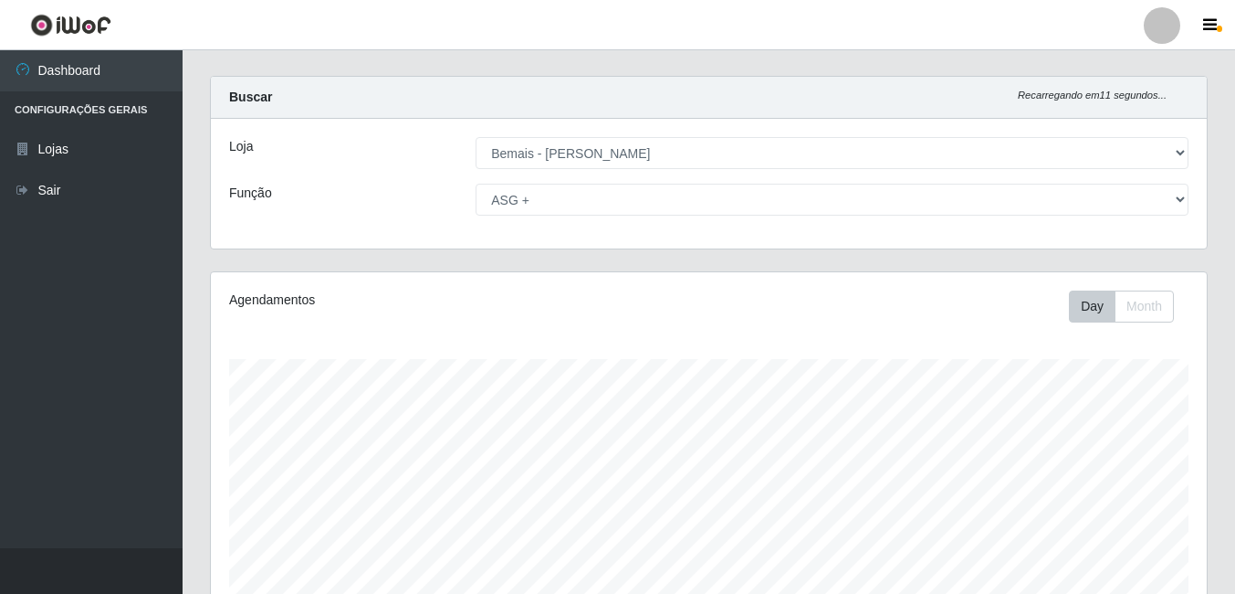
scroll to position [0, 0]
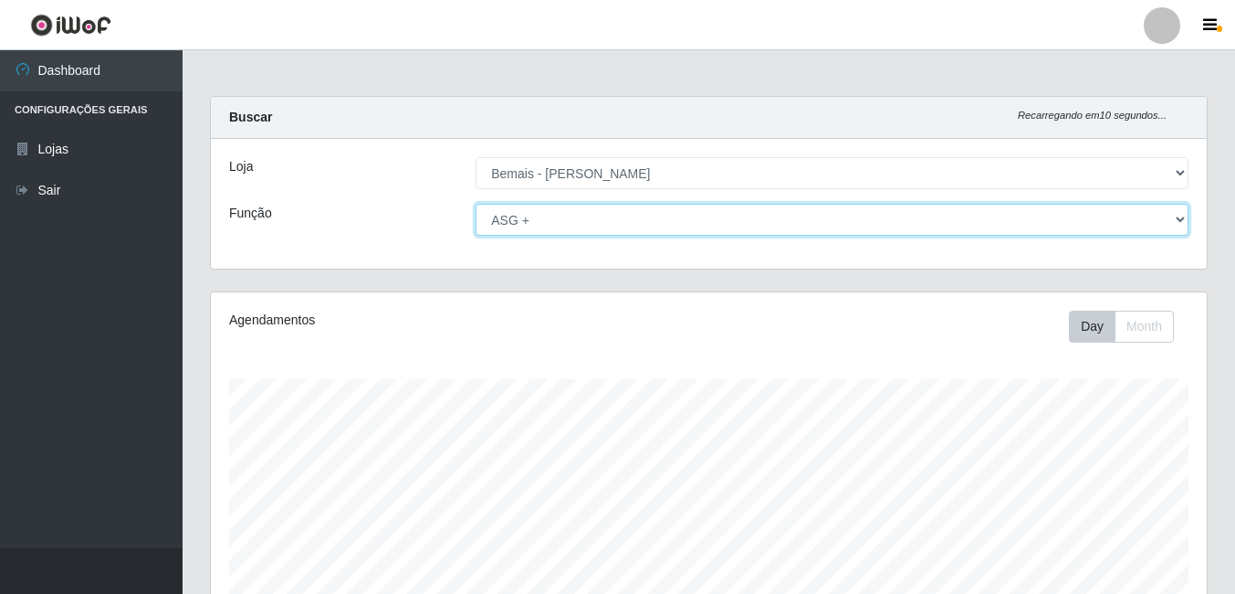
click at [1179, 215] on select "[Selecione...] ASG ASG + ASG ++ Auxiliar de Depósito Auxiliar de Depósito + Aux…" at bounding box center [832, 220] width 713 height 32
select select "[Selecione...]"
click at [476, 204] on select "[Selecione...] ASG ASG + ASG ++ Auxiliar de Depósito Auxiliar de Depósito + Aux…" at bounding box center [832, 220] width 713 height 32
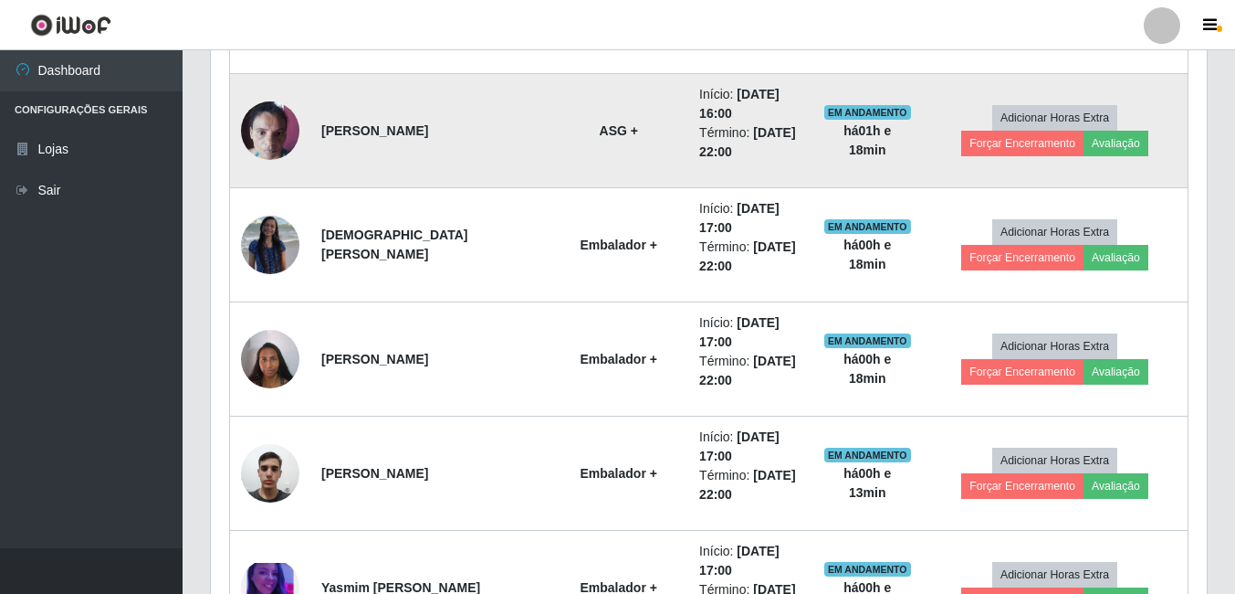
scroll to position [956, 0]
